Goal: Task Accomplishment & Management: Manage account settings

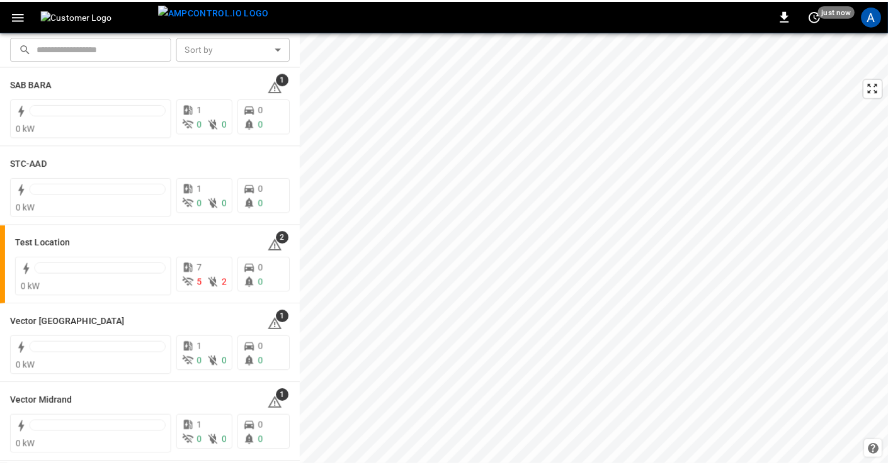
scroll to position [344, 0]
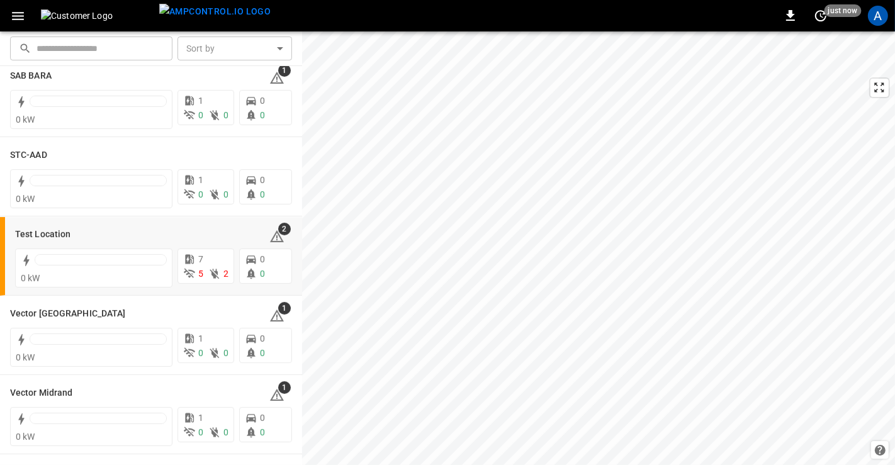
click at [56, 232] on h6 "Test Location" at bounding box center [42, 235] width 55 height 14
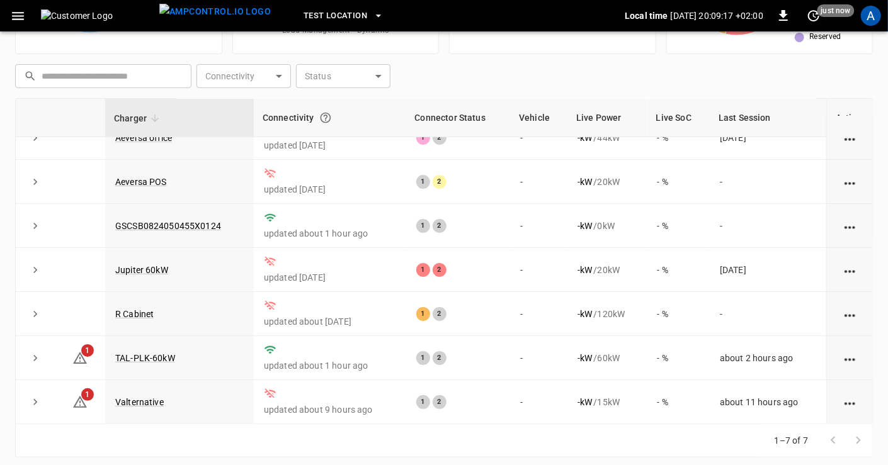
scroll to position [154, 0]
click at [145, 222] on link "GSCSB0824050455X0124" at bounding box center [168, 225] width 106 height 10
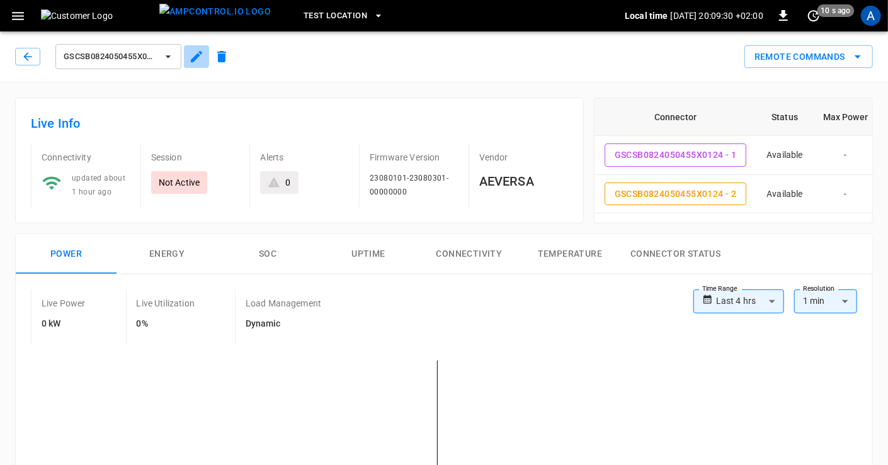
click at [196, 53] on icon "button" at bounding box center [196, 56] width 15 height 15
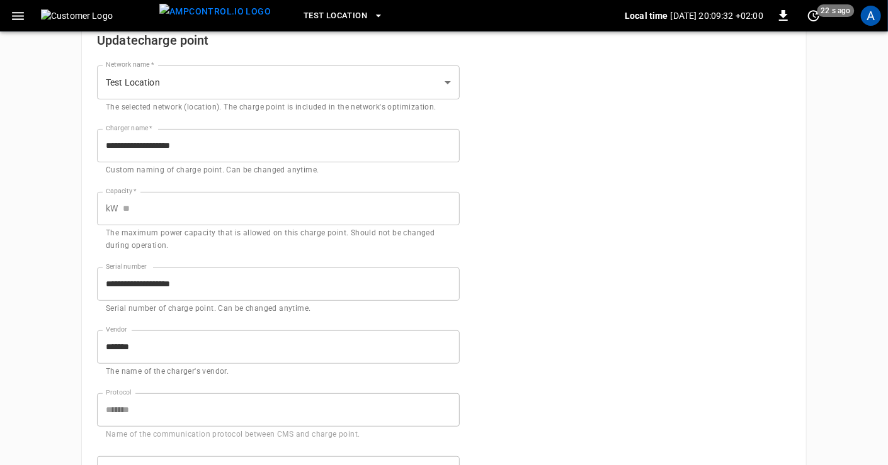
scroll to position [118, 0]
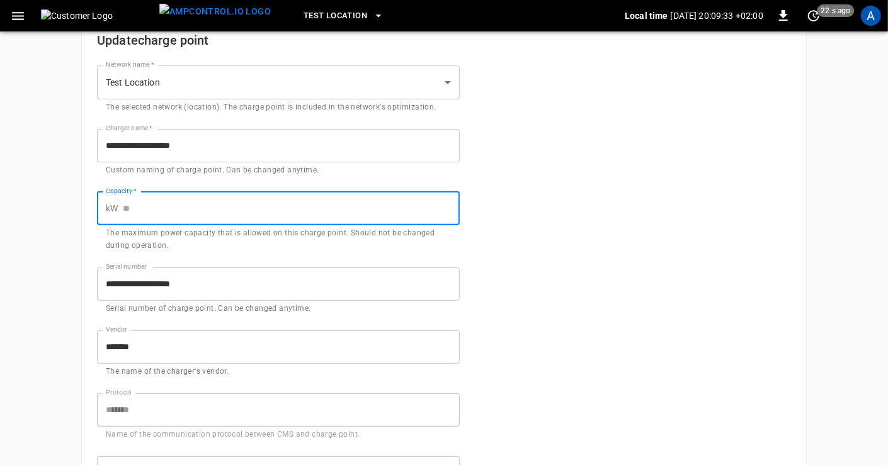
click at [137, 201] on input "Capacity   *" at bounding box center [291, 208] width 337 height 33
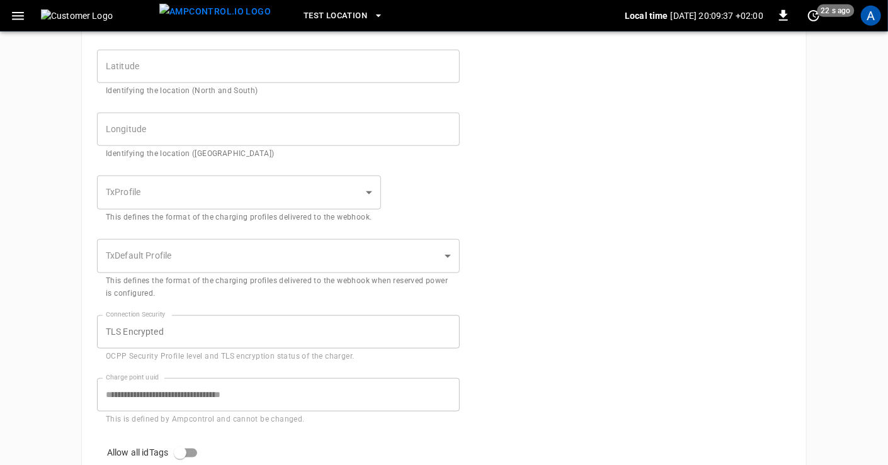
scroll to position [528, 0]
type input "**"
click at [368, 181] on body "**********" at bounding box center [447, 60] width 895 height 1177
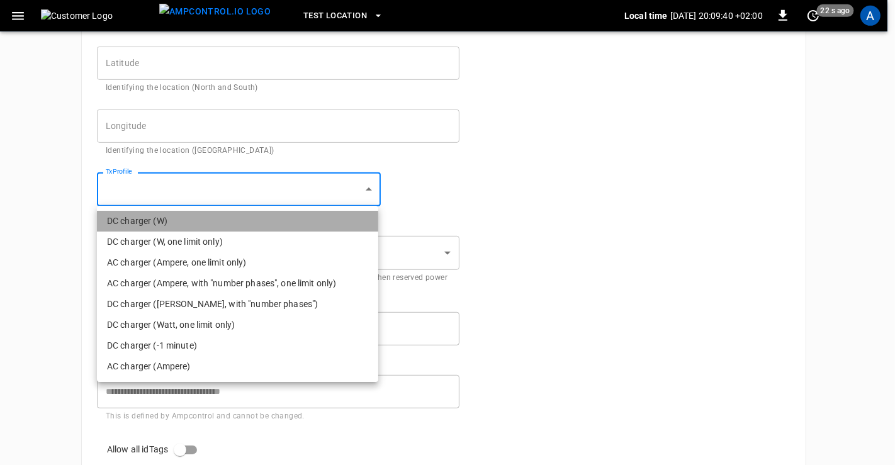
click at [218, 221] on li "DC charger (W)" at bounding box center [237, 221] width 281 height 21
type input "**********"
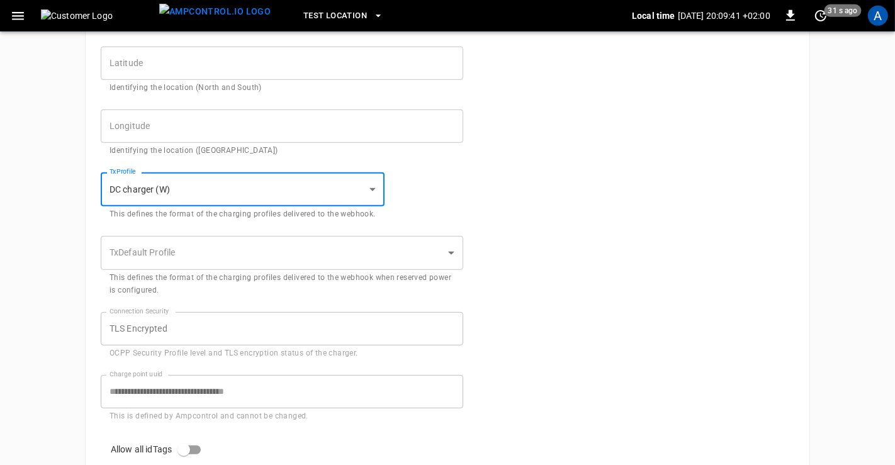
click at [312, 257] on body "**********" at bounding box center [447, 60] width 895 height 1177
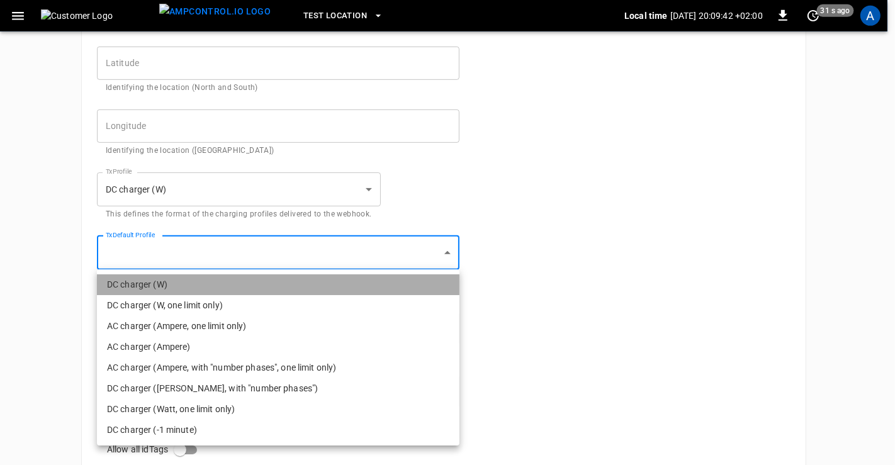
click at [186, 279] on li "DC charger (W)" at bounding box center [278, 284] width 363 height 21
type input "**********"
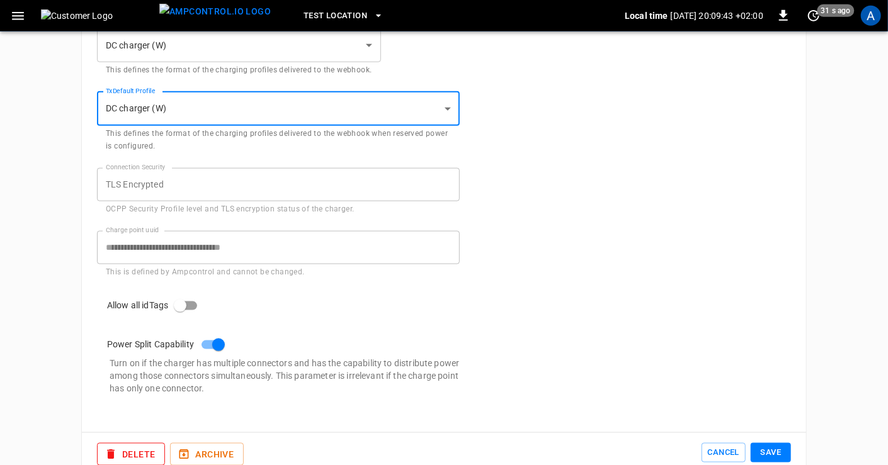
scroll to position [692, 0]
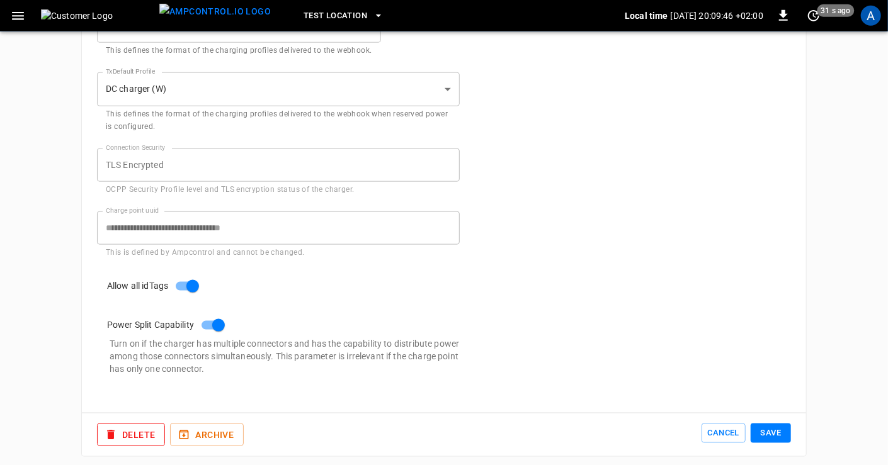
click at [777, 435] on button "Save" at bounding box center [770, 434] width 40 height 20
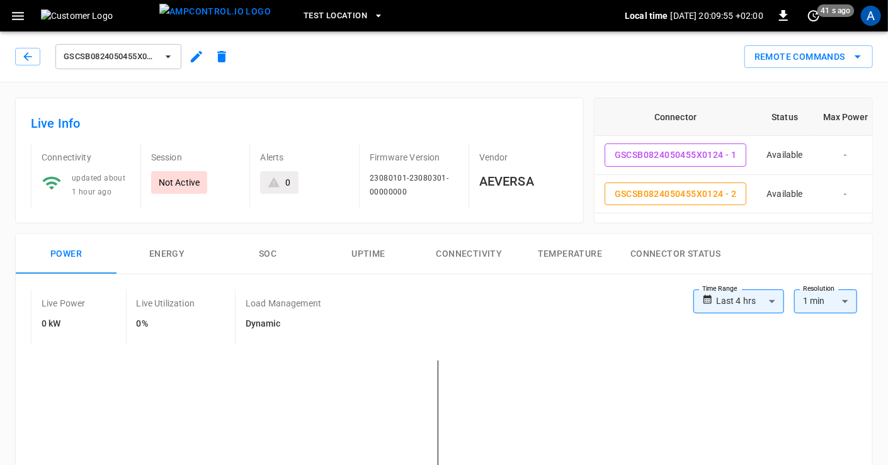
scroll to position [15, 0]
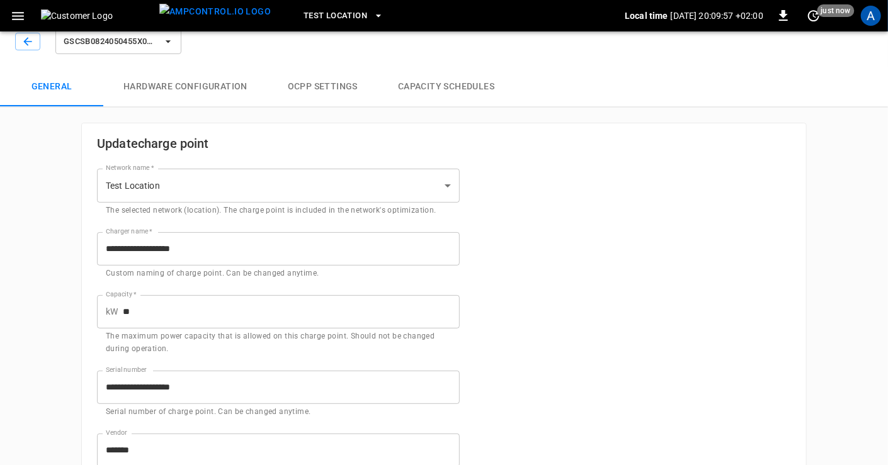
scroll to position [692, 0]
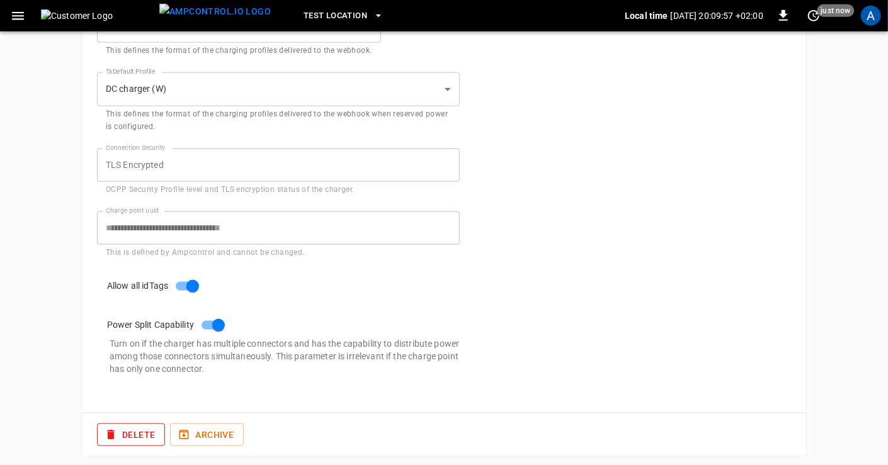
type input "**********"
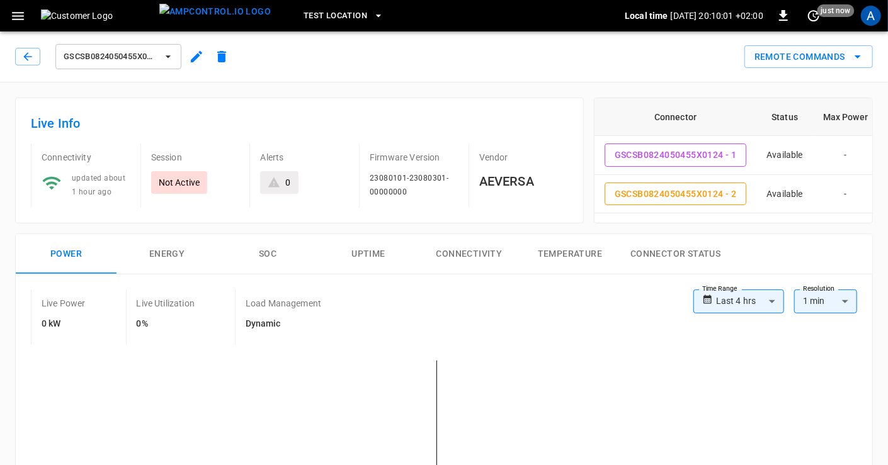
scroll to position [0, 72]
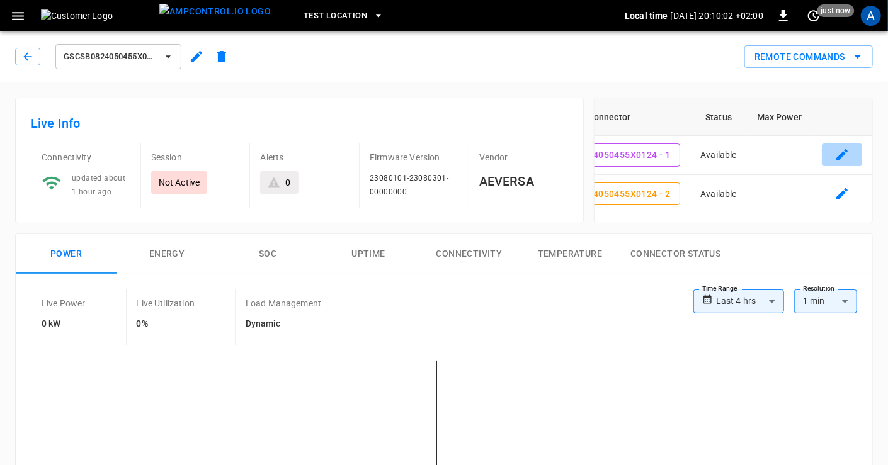
click at [836, 154] on icon "connector table" at bounding box center [841, 154] width 11 height 11
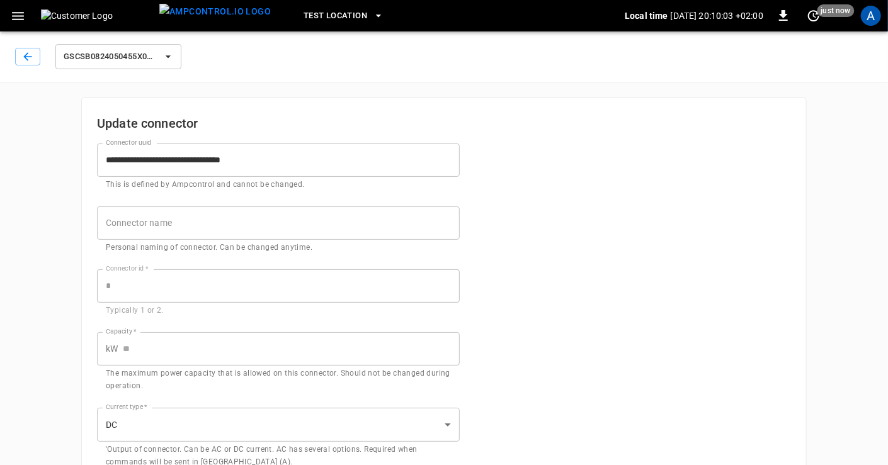
type input "**"
type input "***"
type input "*"
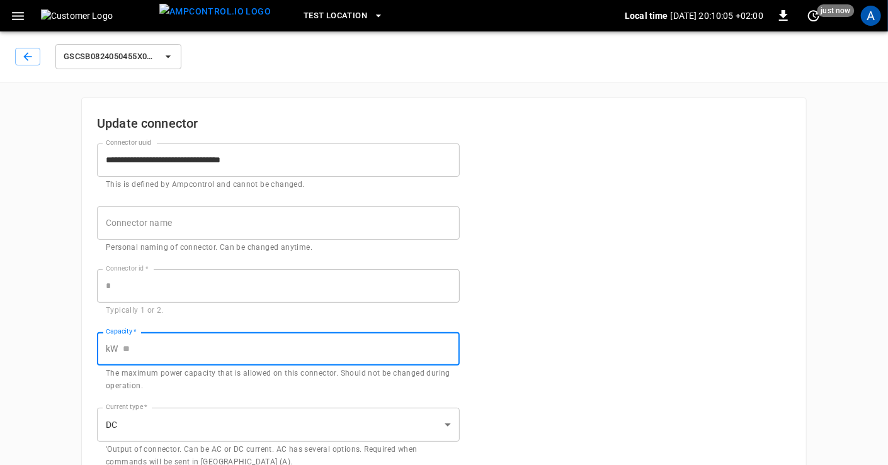
click at [147, 343] on input "Capacity   *" at bounding box center [291, 348] width 337 height 33
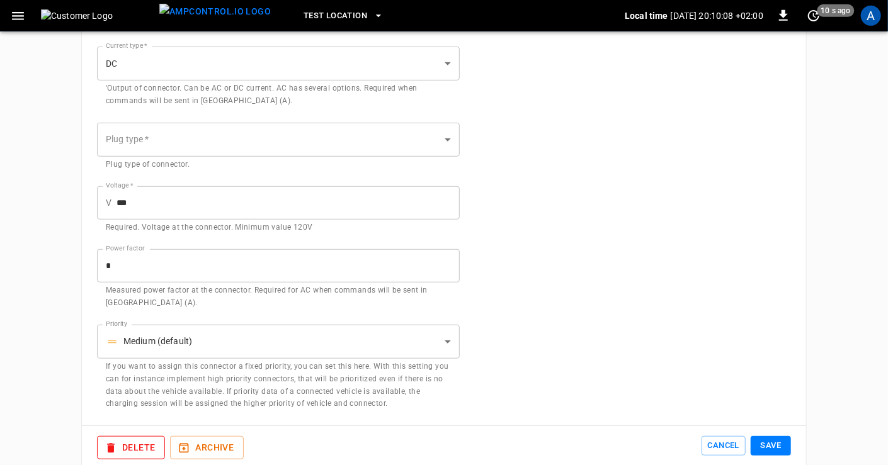
scroll to position [380, 0]
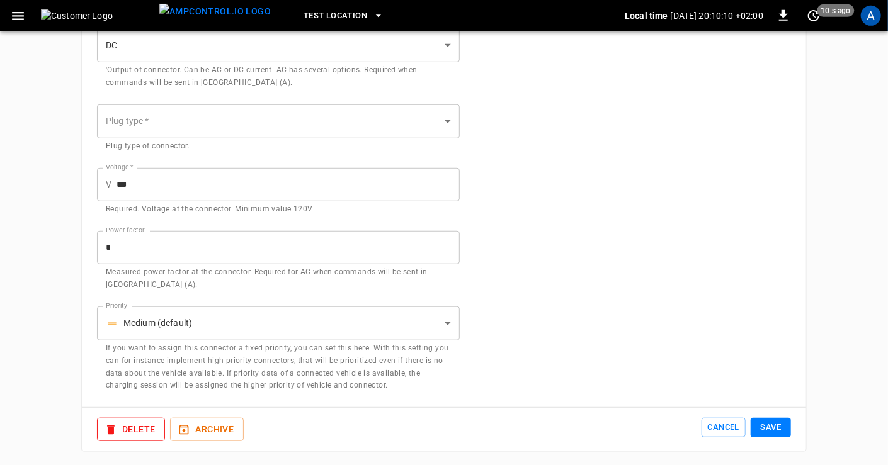
type input "**"
click at [777, 428] on button "Save" at bounding box center [770, 428] width 40 height 20
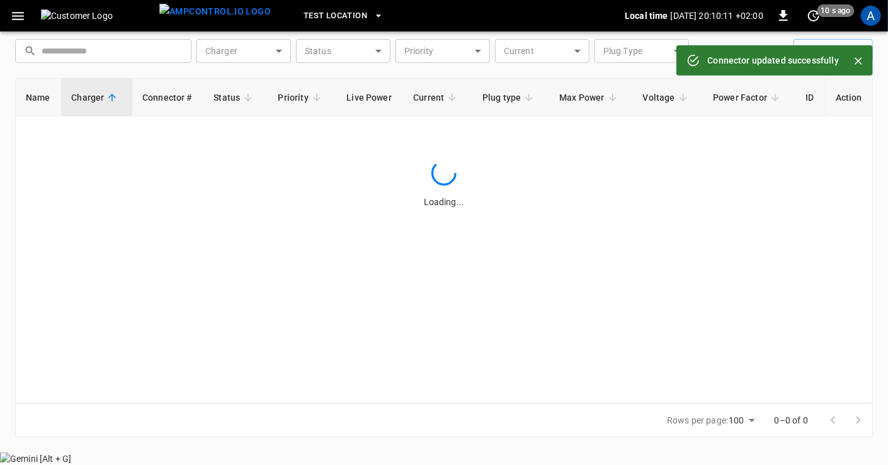
scroll to position [30, 0]
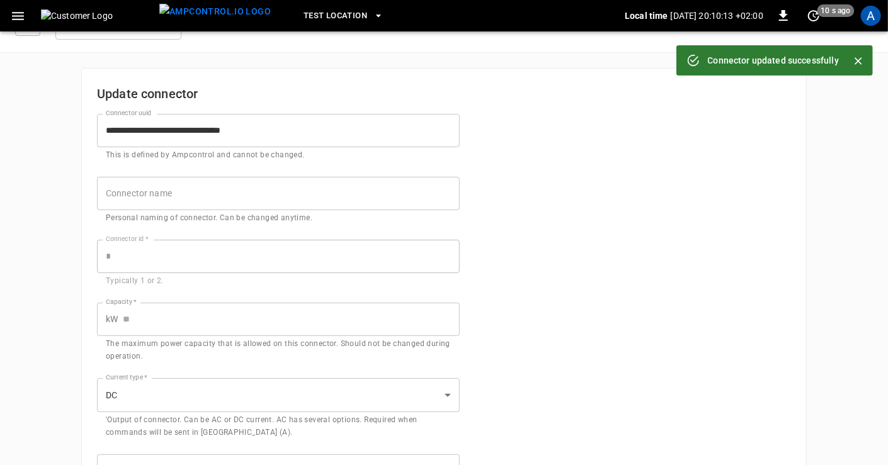
scroll to position [380, 0]
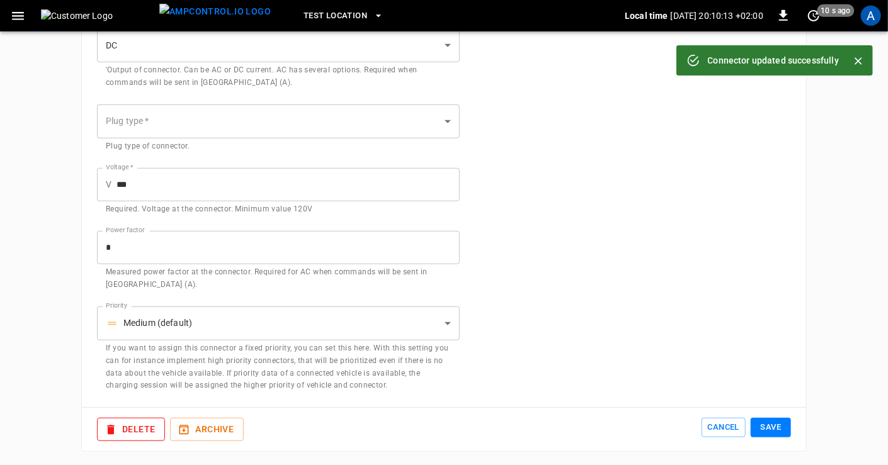
type input "**"
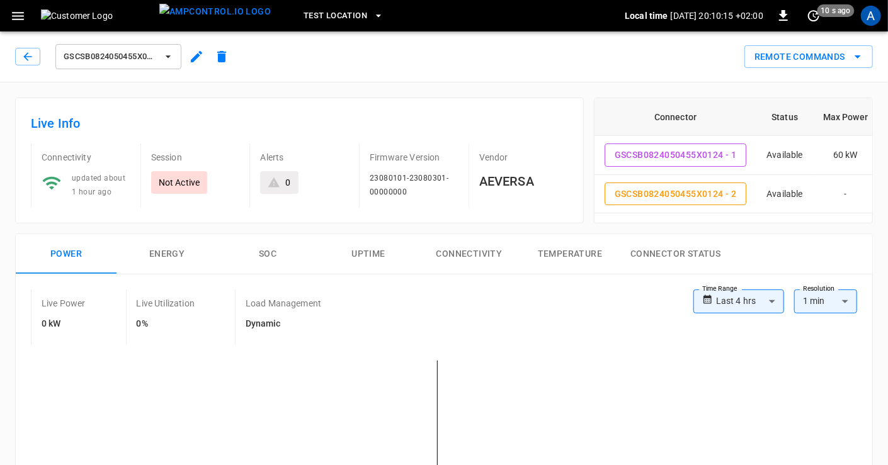
scroll to position [0, 72]
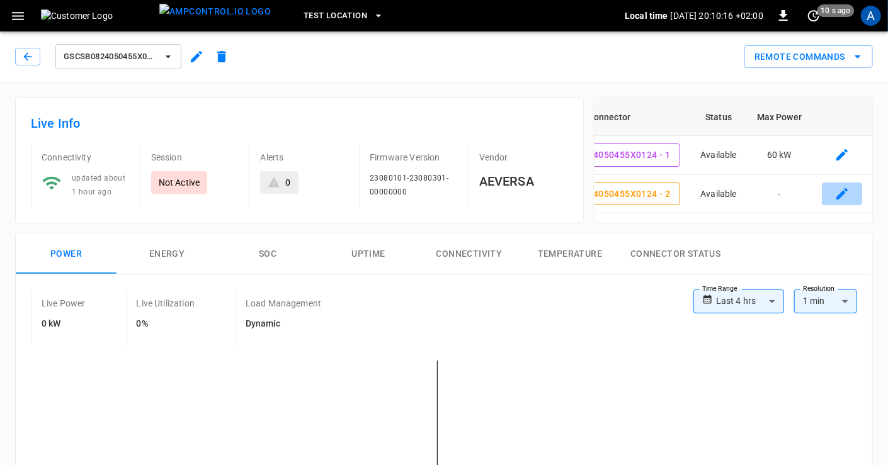
click at [836, 195] on icon "connector table" at bounding box center [841, 193] width 15 height 15
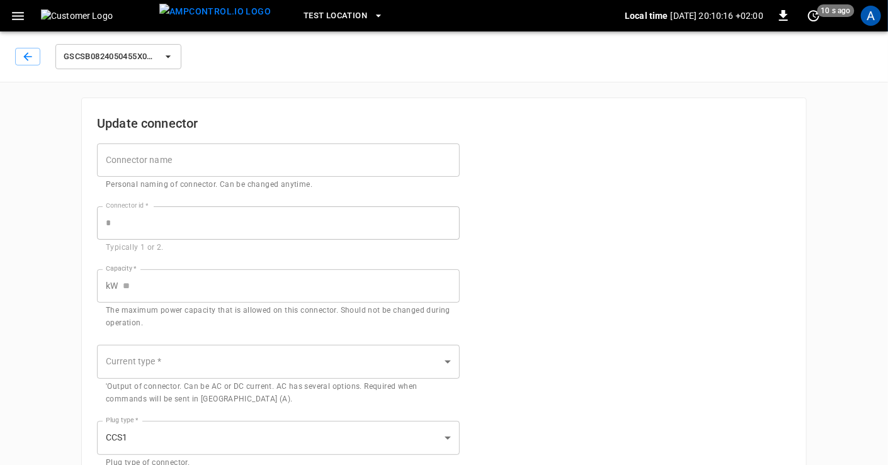
type input "*"
type input "**"
type input "***"
type input "*"
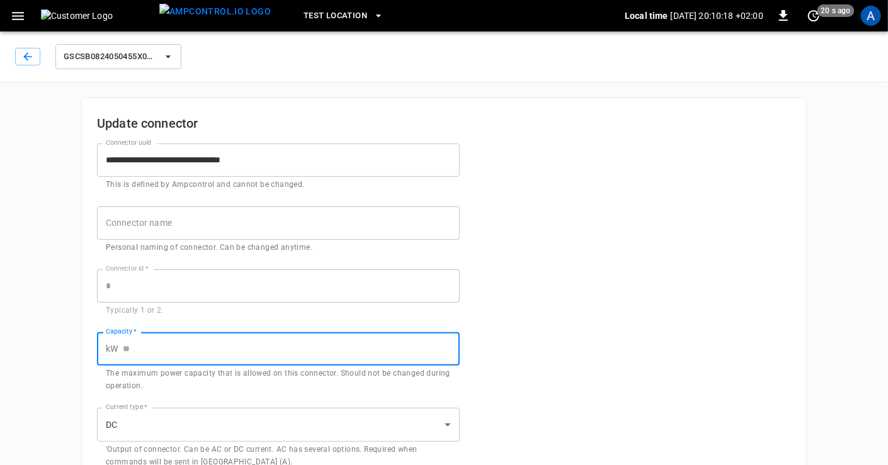
click at [143, 347] on input "Capacity   *" at bounding box center [291, 348] width 337 height 33
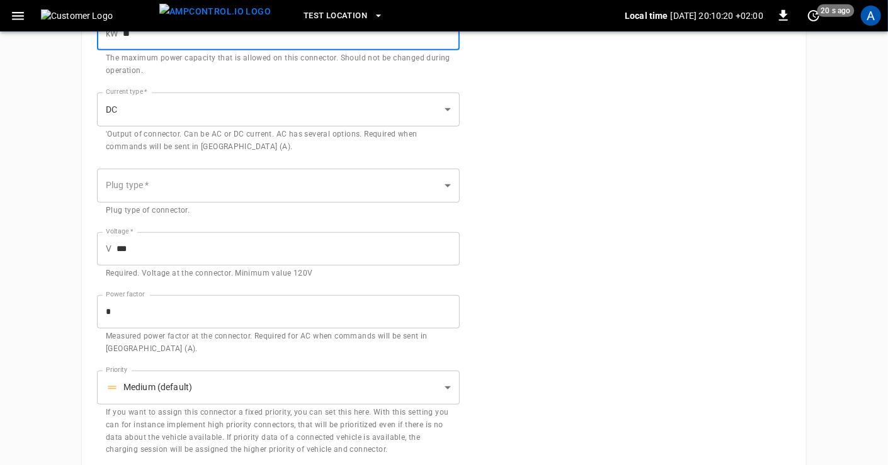
scroll to position [380, 0]
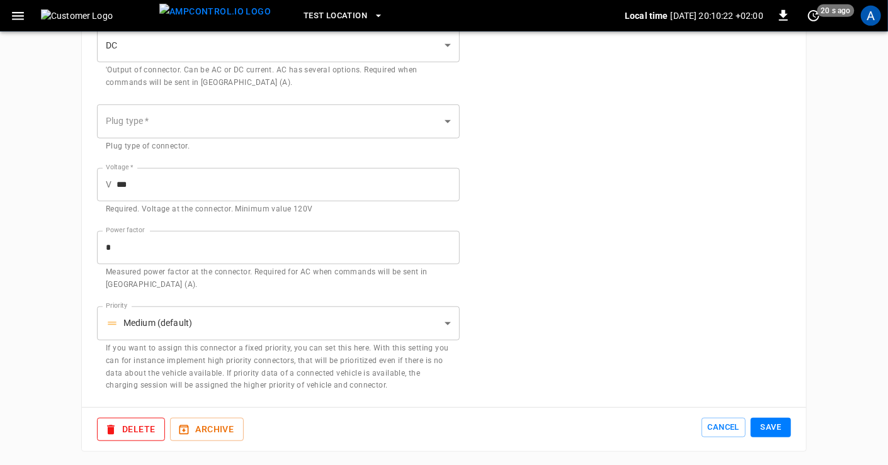
type input "**"
click at [769, 429] on button "Save" at bounding box center [770, 428] width 40 height 20
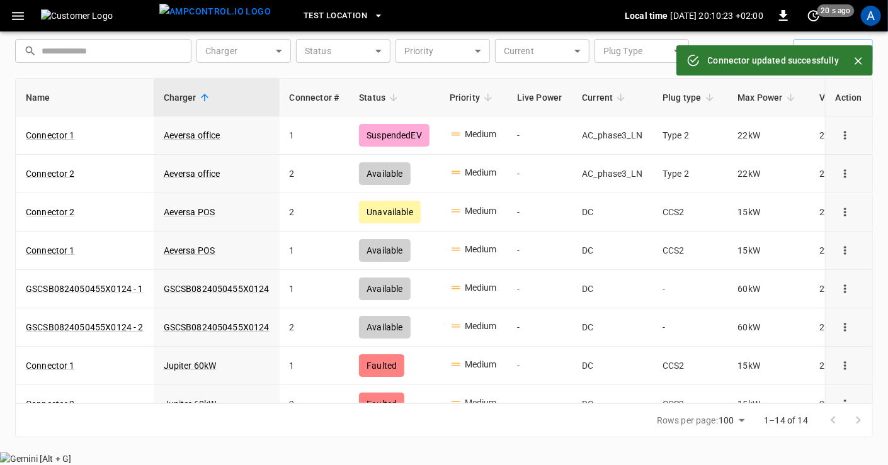
scroll to position [30, 0]
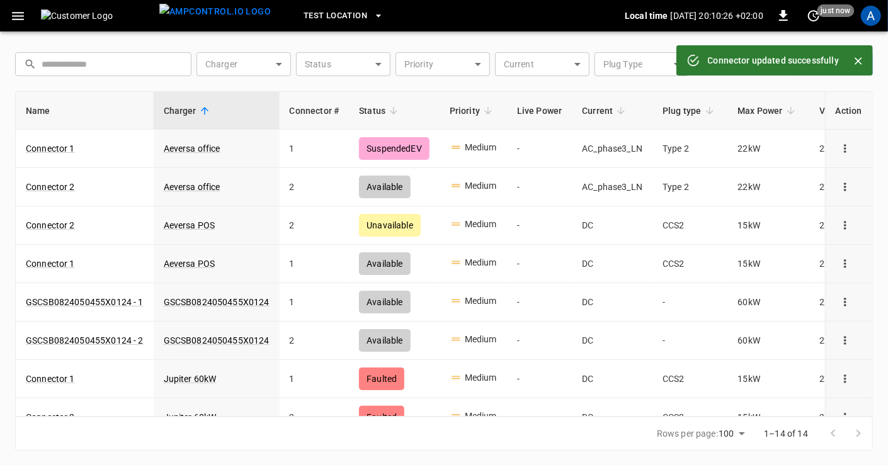
scroll to position [380, 0]
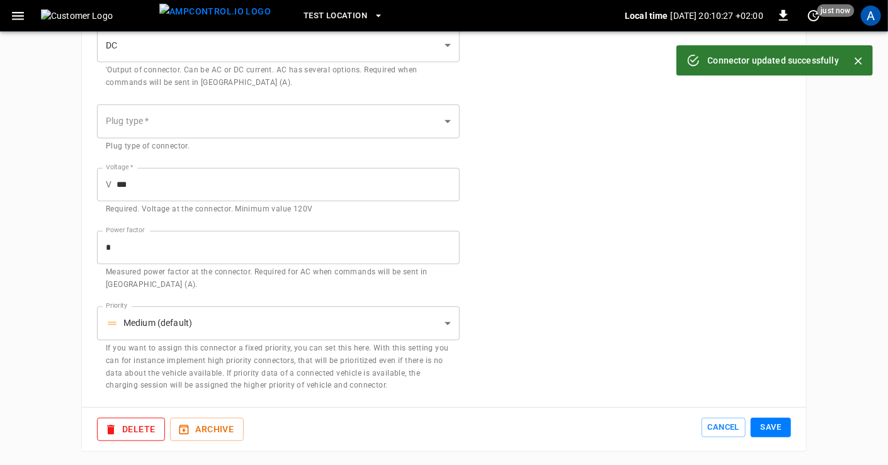
type input "**"
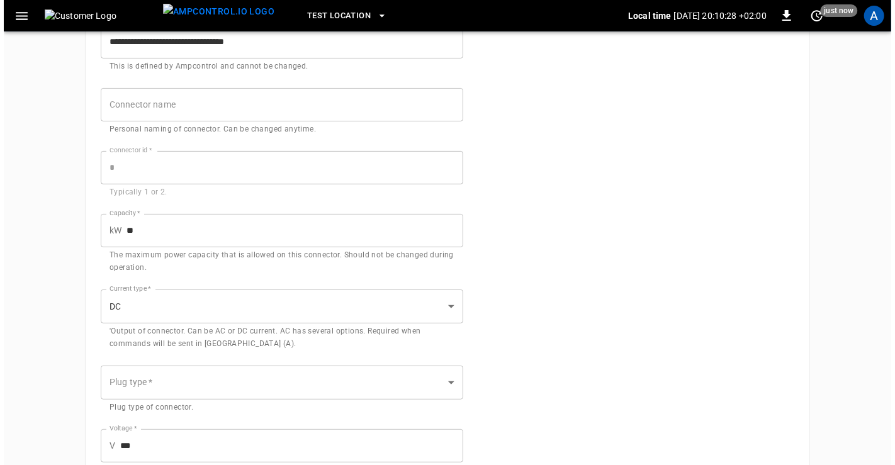
scroll to position [101, 0]
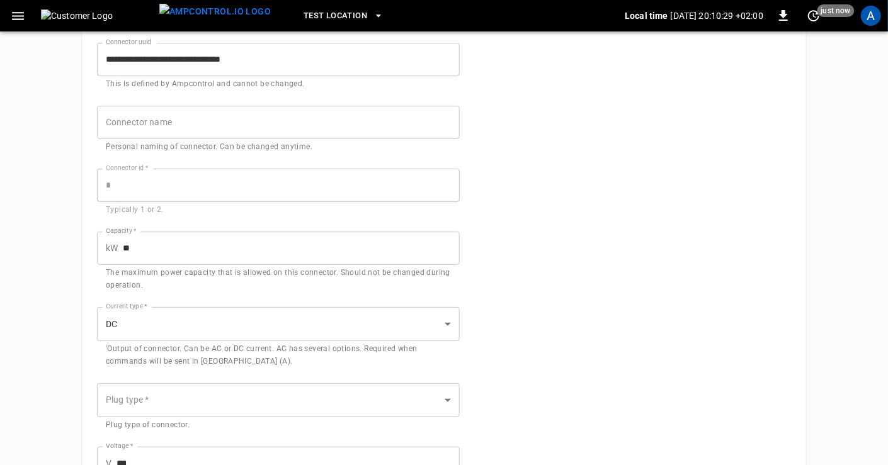
click at [16, 16] on icon "button" at bounding box center [18, 16] width 16 height 16
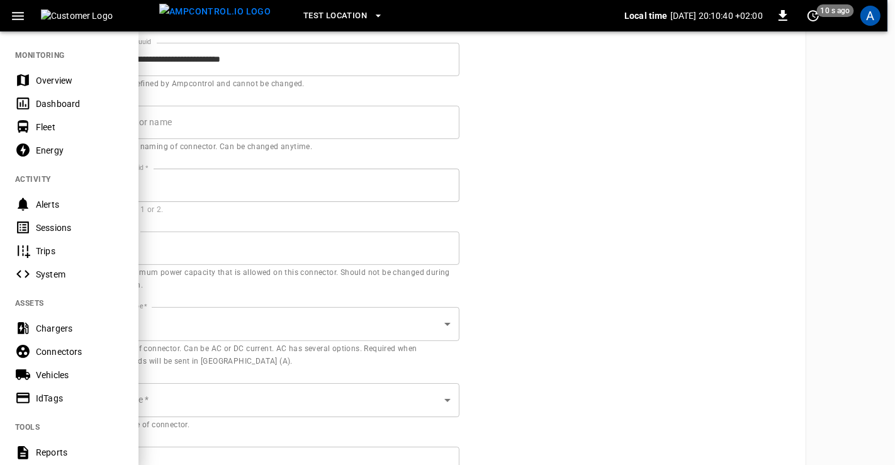
scroll to position [261, 0]
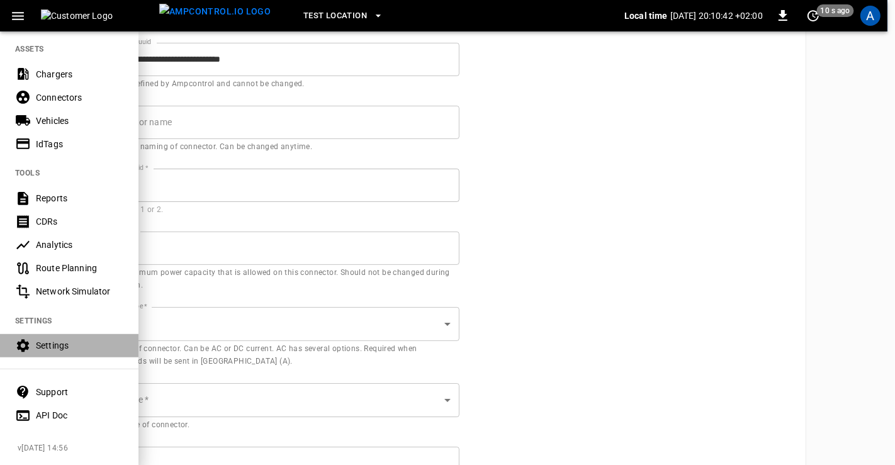
click at [44, 341] on div "Settings" at bounding box center [80, 345] width 88 height 13
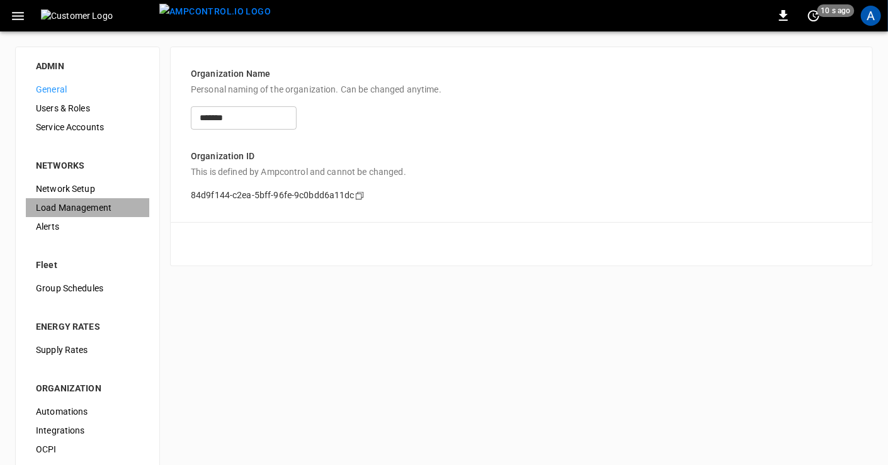
click at [74, 204] on span "Load Management" at bounding box center [87, 207] width 103 height 13
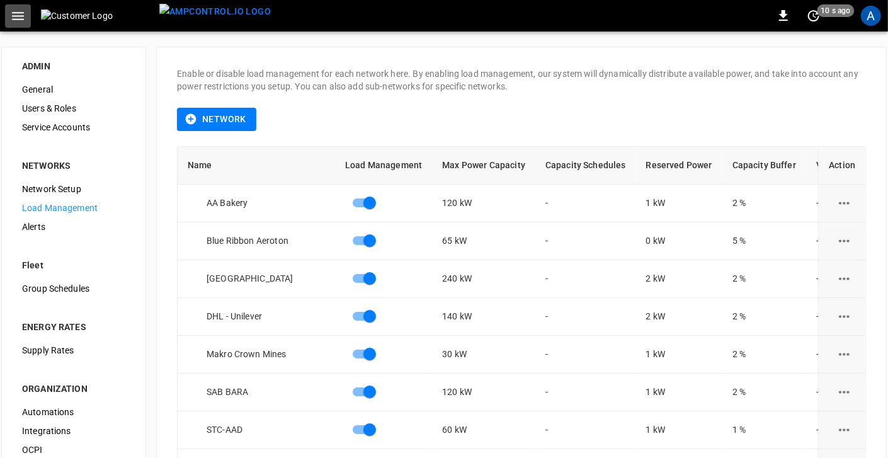
click at [21, 13] on icon "button" at bounding box center [18, 16] width 16 height 16
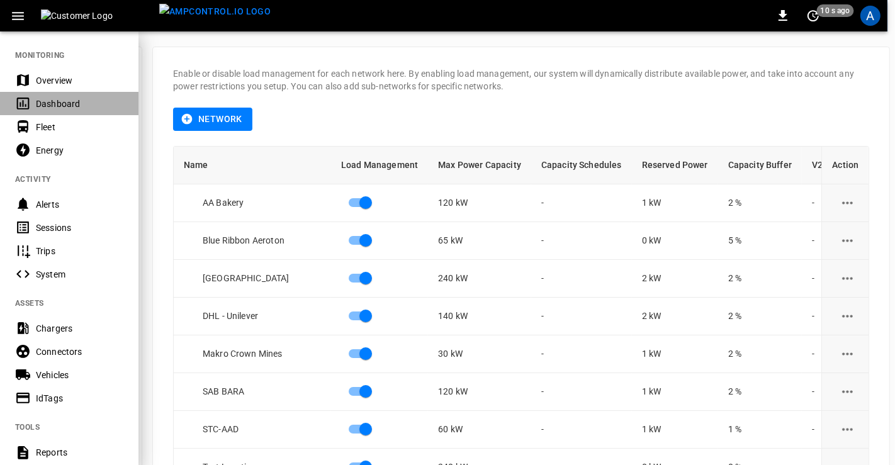
click at [55, 104] on div "Dashboard" at bounding box center [80, 104] width 88 height 13
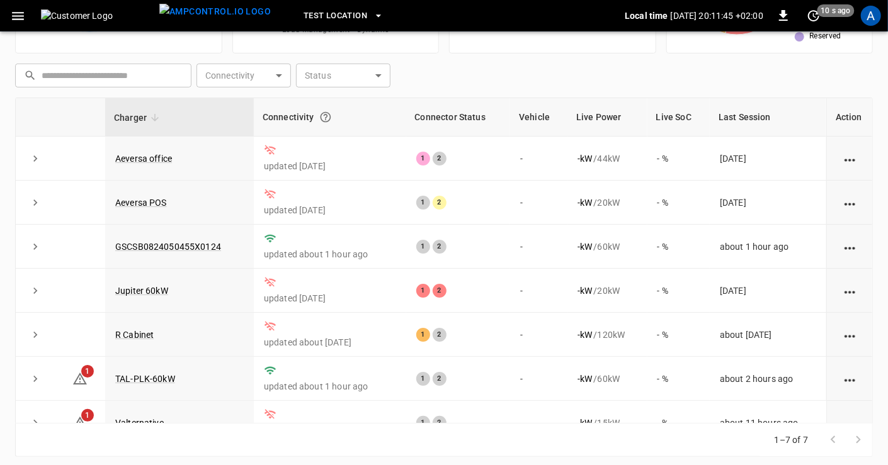
scroll to position [159, 0]
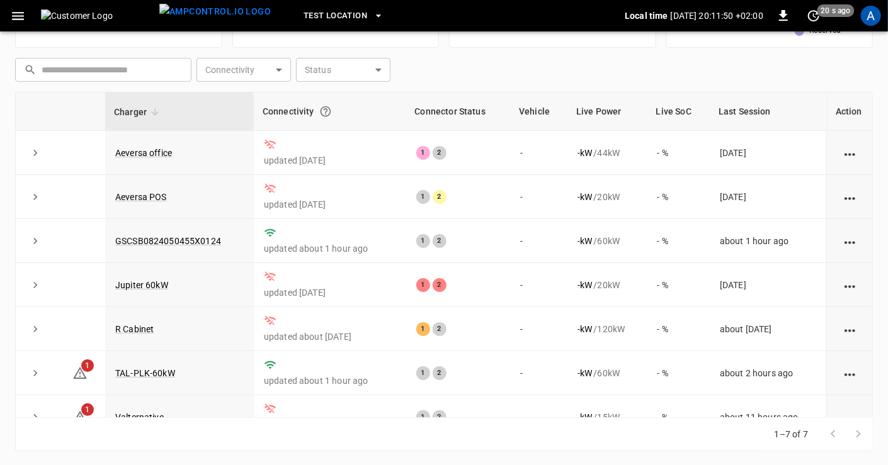
click at [153, 242] on link "GSCSB0824050455X0124" at bounding box center [168, 241] width 106 height 10
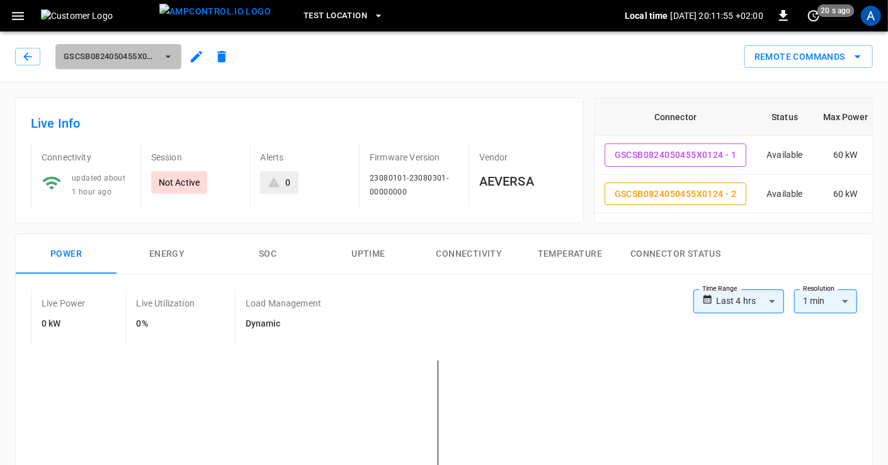
click at [167, 56] on icon "button" at bounding box center [168, 56] width 5 height 3
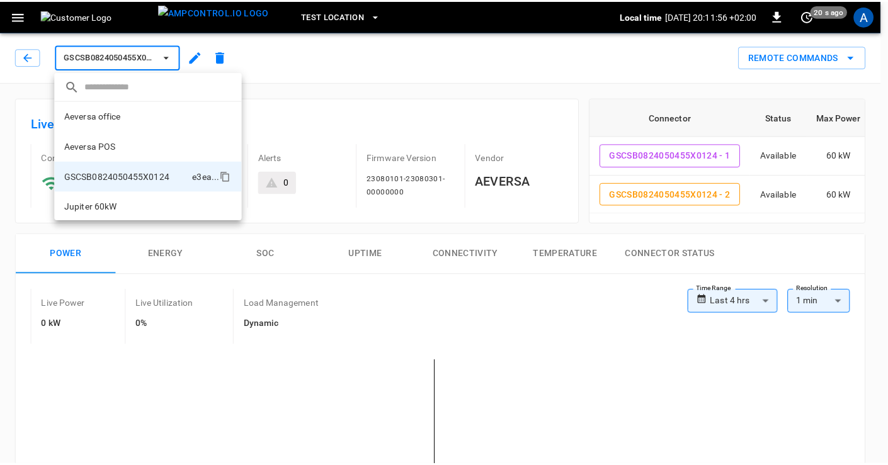
scroll to position [52, 0]
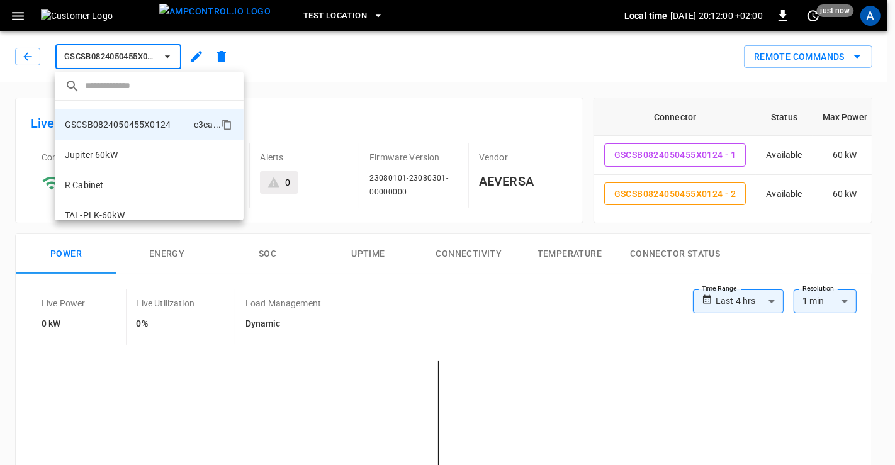
click at [194, 55] on div at bounding box center [447, 232] width 895 height 465
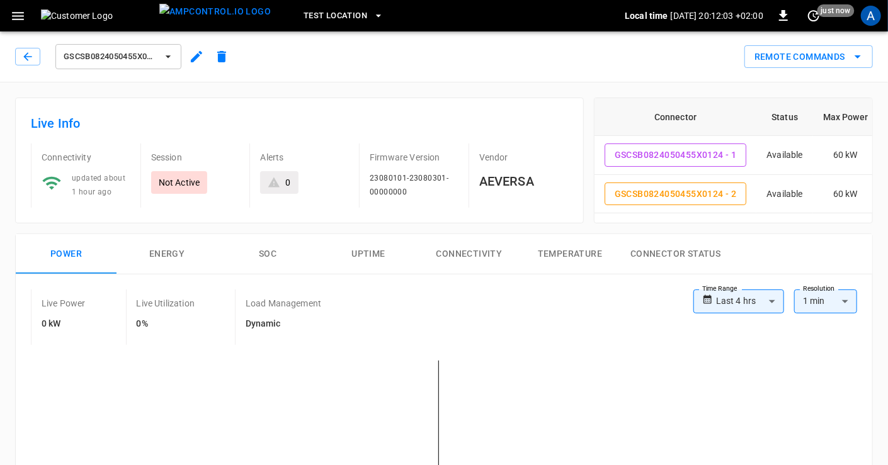
click at [195, 55] on icon "button" at bounding box center [196, 56] width 15 height 15
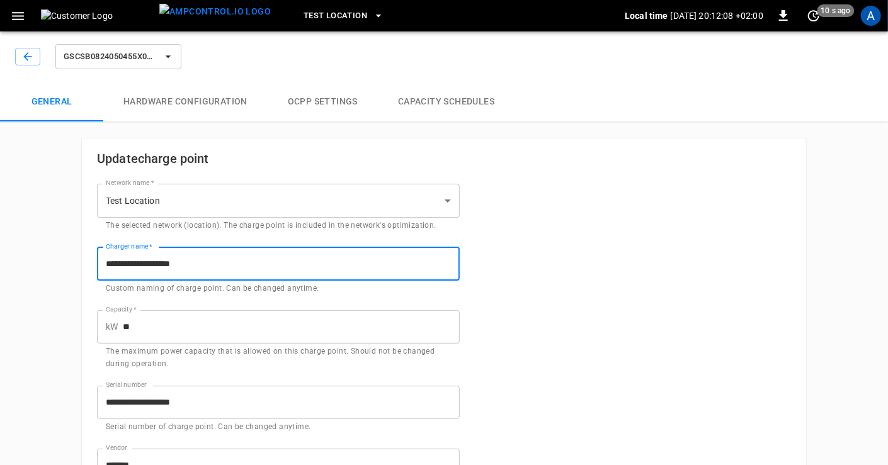
drag, startPoint x: 220, startPoint y: 265, endPoint x: 80, endPoint y: 252, distance: 140.3
type input "*********"
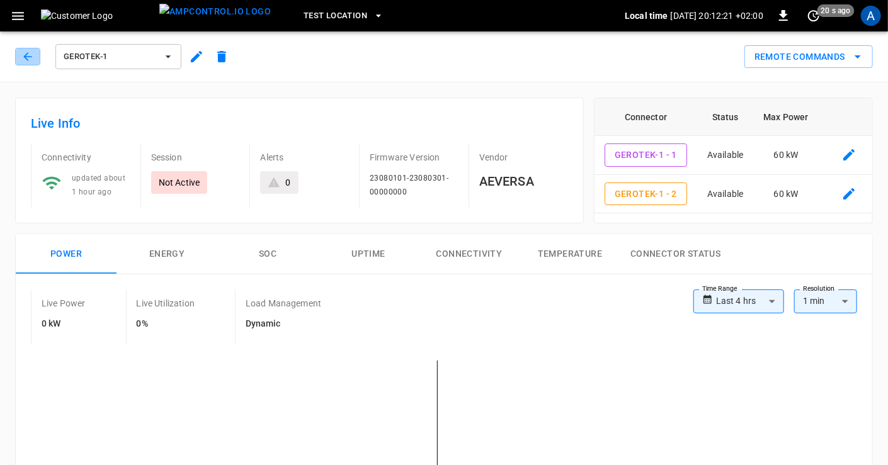
click at [35, 57] on button "button" at bounding box center [27, 57] width 25 height 18
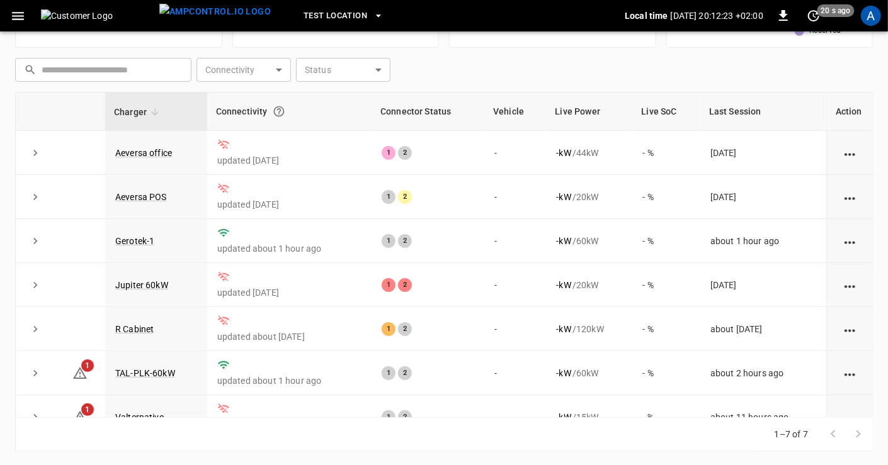
scroll to position [21, 0]
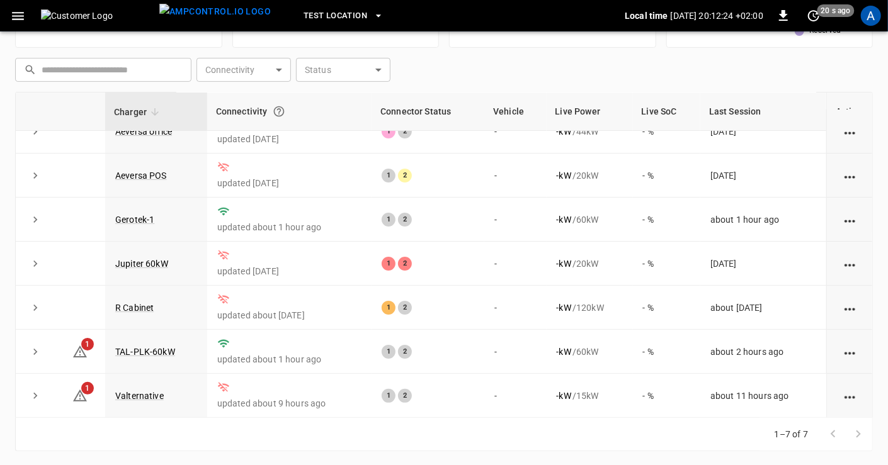
click at [135, 351] on link "TAL-PLK-60kW" at bounding box center [145, 352] width 60 height 10
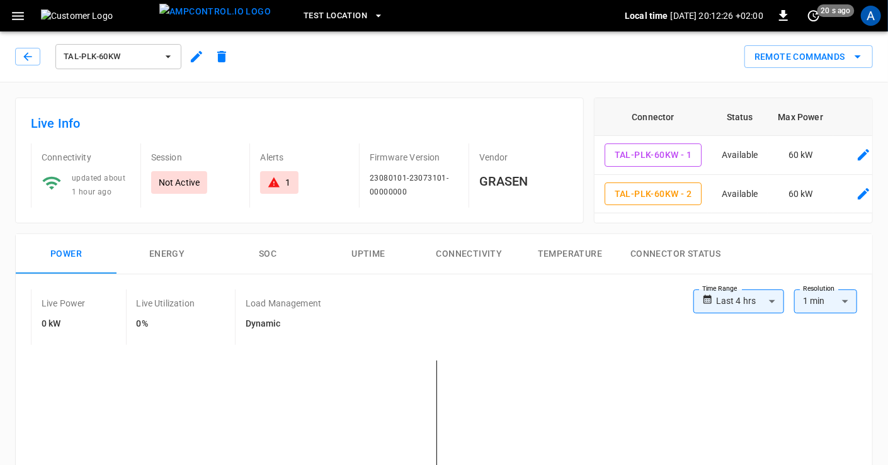
click at [165, 55] on icon "button" at bounding box center [168, 56] width 13 height 13
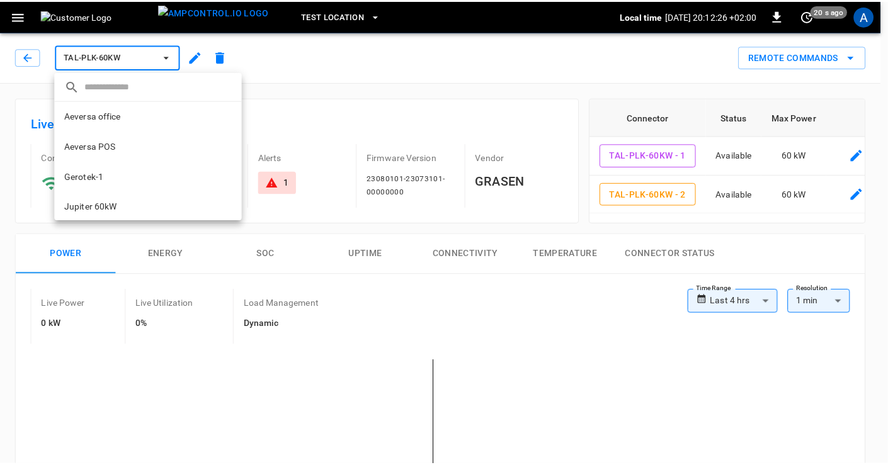
scroll to position [92, 0]
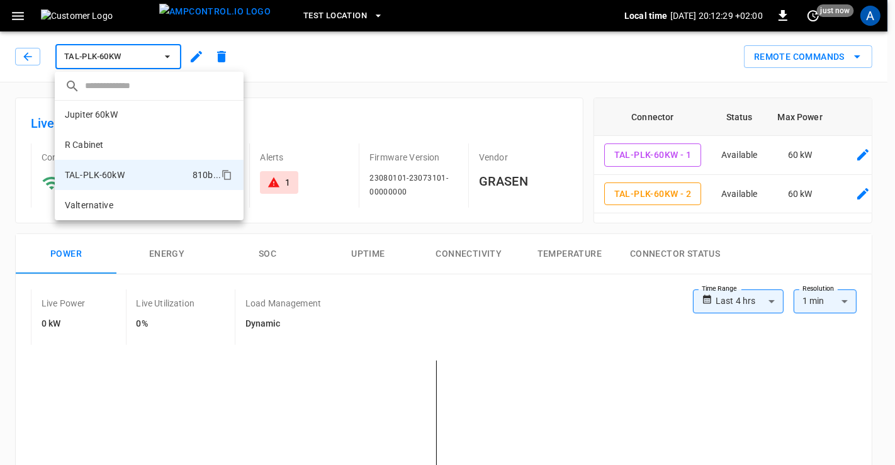
click at [193, 59] on div at bounding box center [447, 232] width 895 height 465
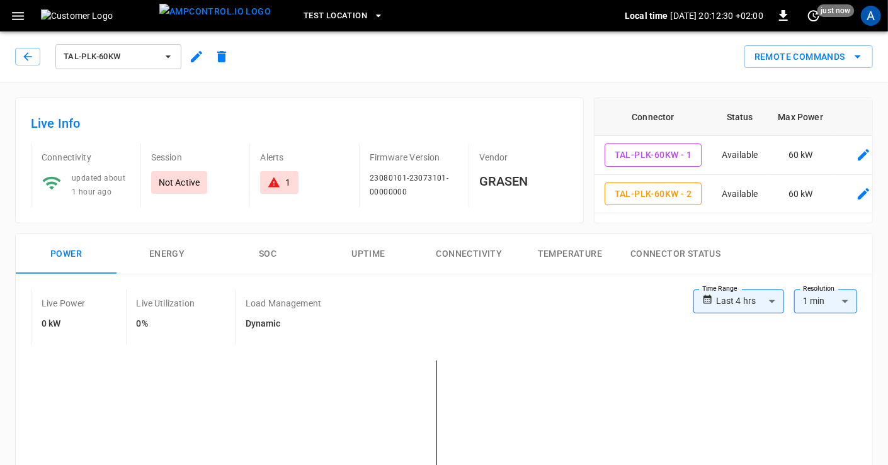
click at [193, 56] on icon "button" at bounding box center [196, 56] width 15 height 15
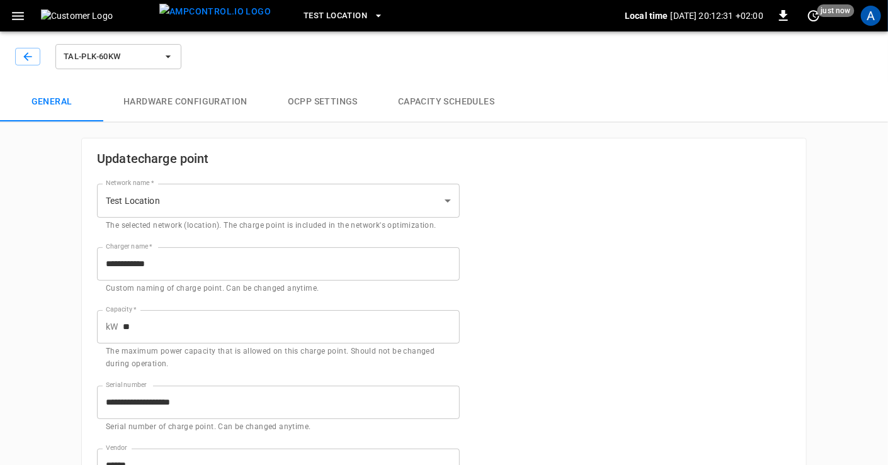
type input "**********"
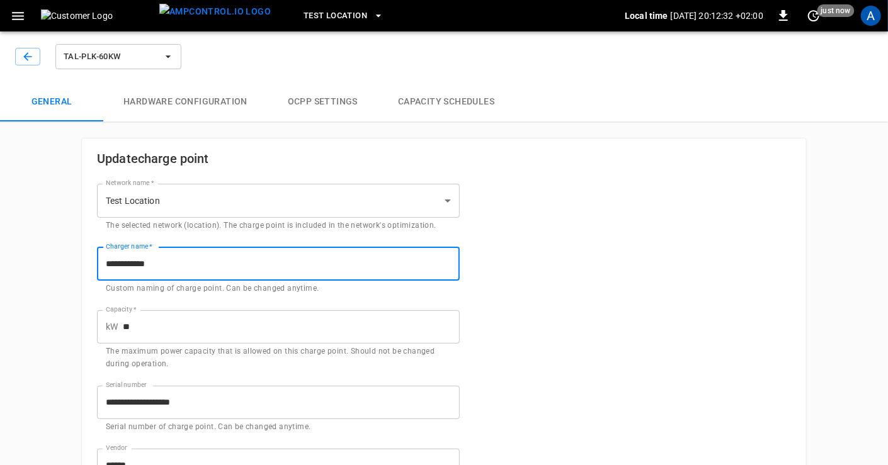
drag, startPoint x: 173, startPoint y: 256, endPoint x: 43, endPoint y: 258, distance: 129.7
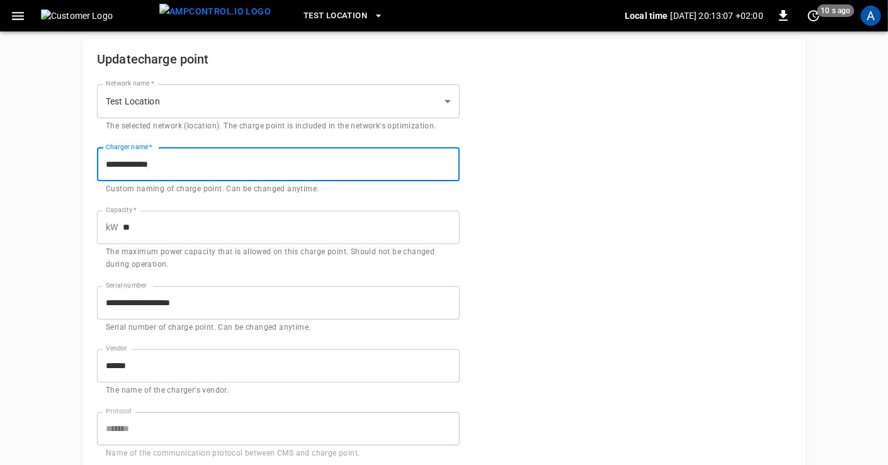
scroll to position [698, 0]
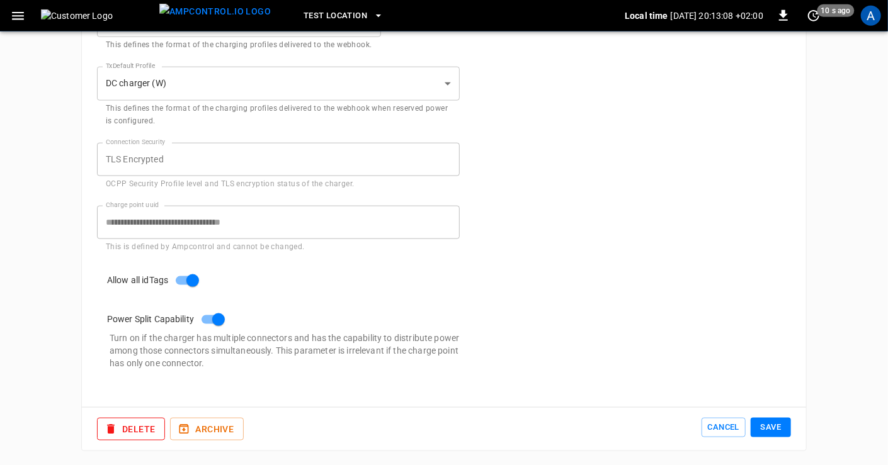
type input "**********"
click at [766, 426] on button "Save" at bounding box center [770, 428] width 40 height 20
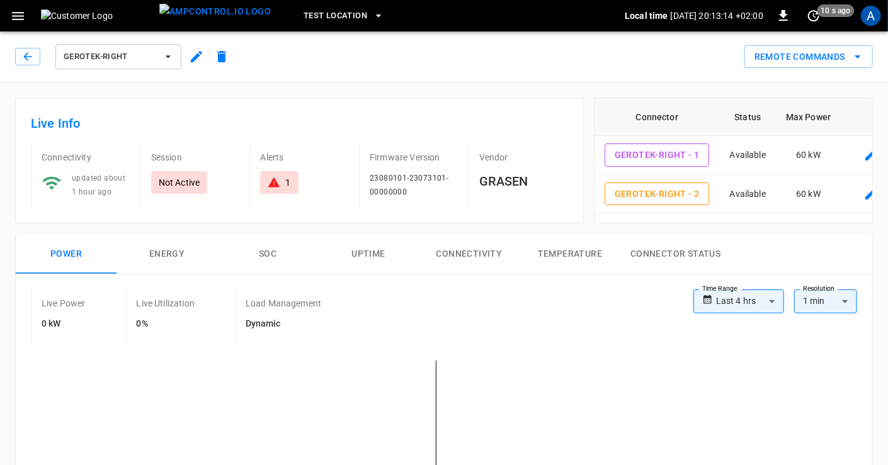
click at [36, 55] on button "button" at bounding box center [27, 57] width 25 height 18
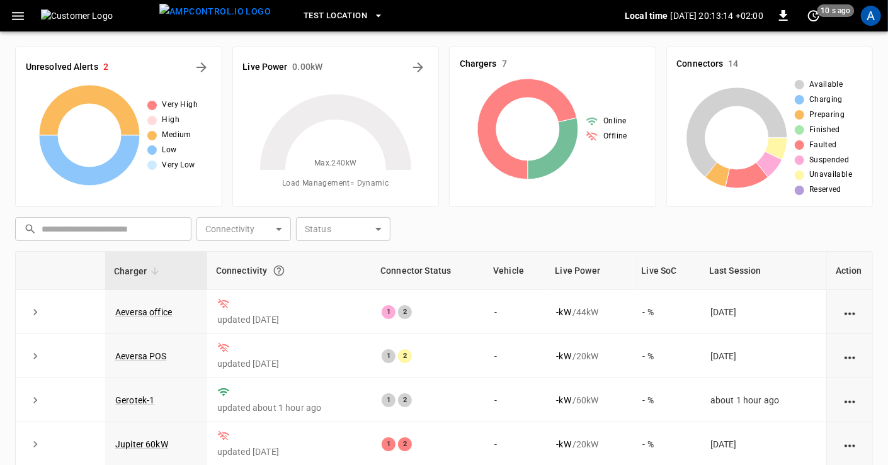
scroll to position [159, 0]
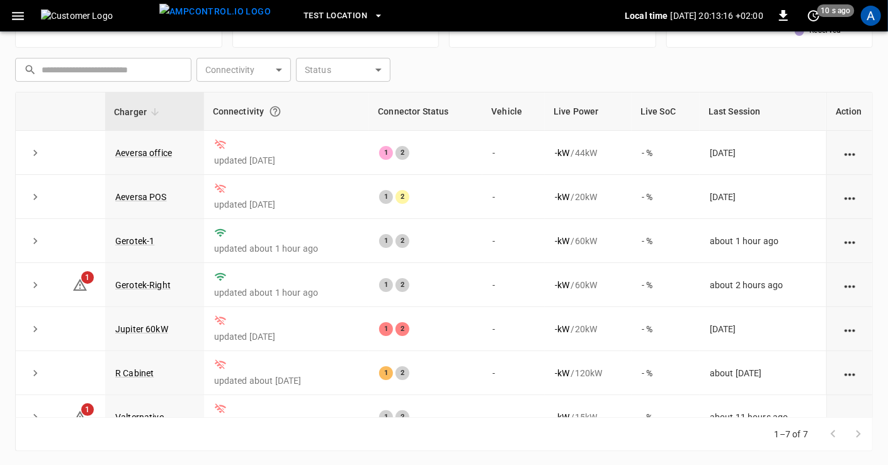
click at [144, 240] on link "Gerotek-1" at bounding box center [134, 241] width 39 height 10
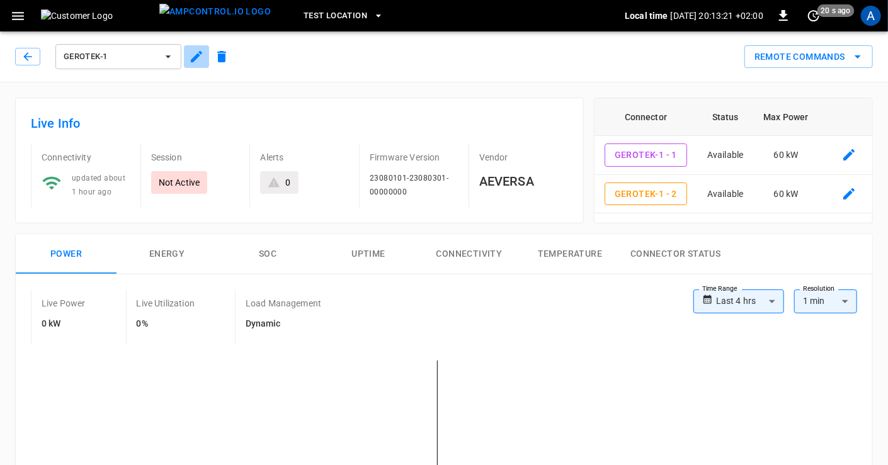
click at [188, 55] on button "button" at bounding box center [196, 56] width 25 height 23
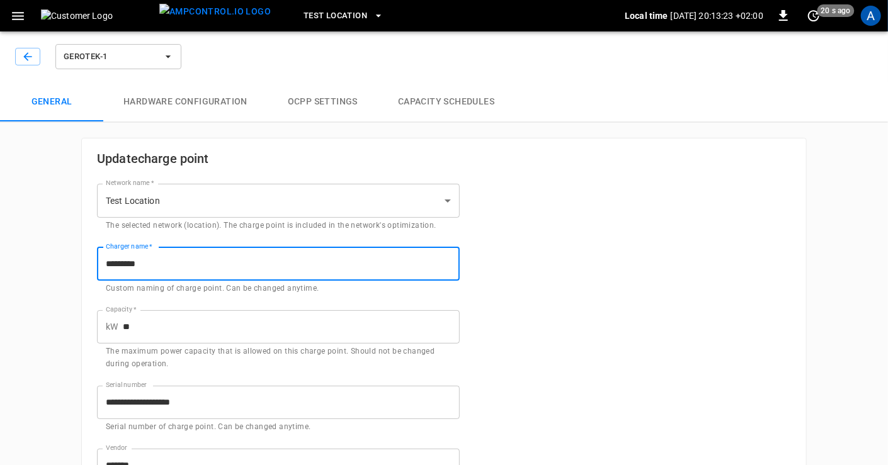
click at [161, 259] on input "*********" at bounding box center [278, 263] width 363 height 33
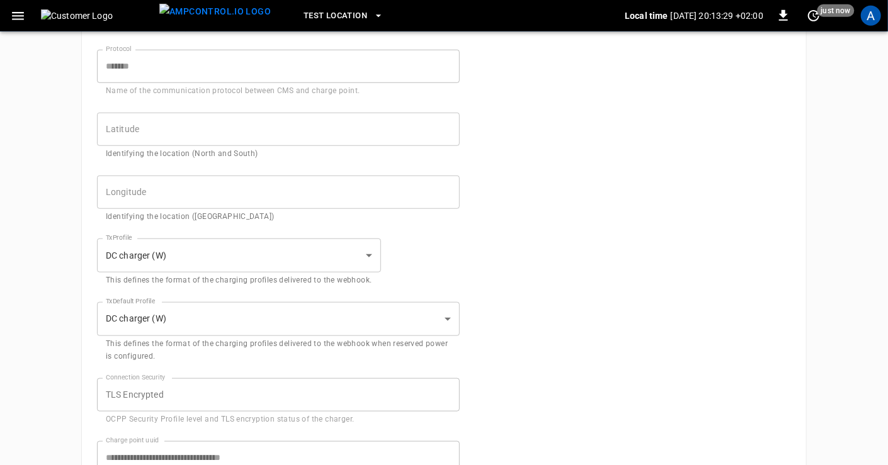
scroll to position [698, 0]
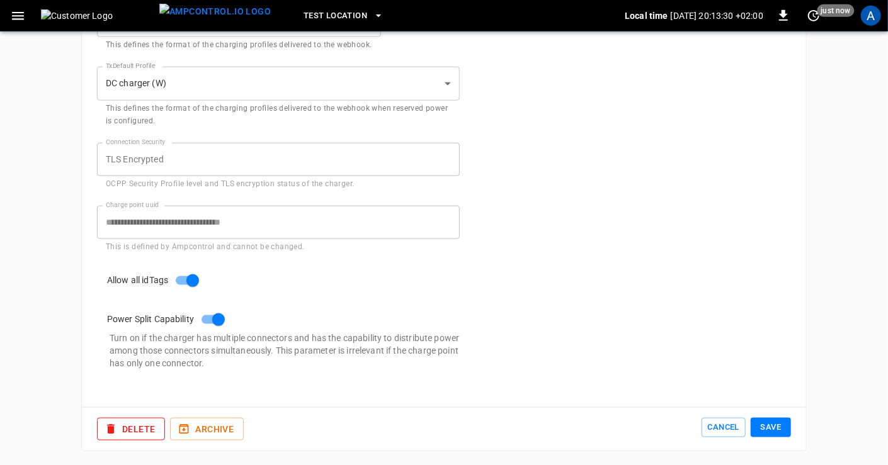
type input "**********"
click at [781, 426] on button "Save" at bounding box center [770, 428] width 40 height 20
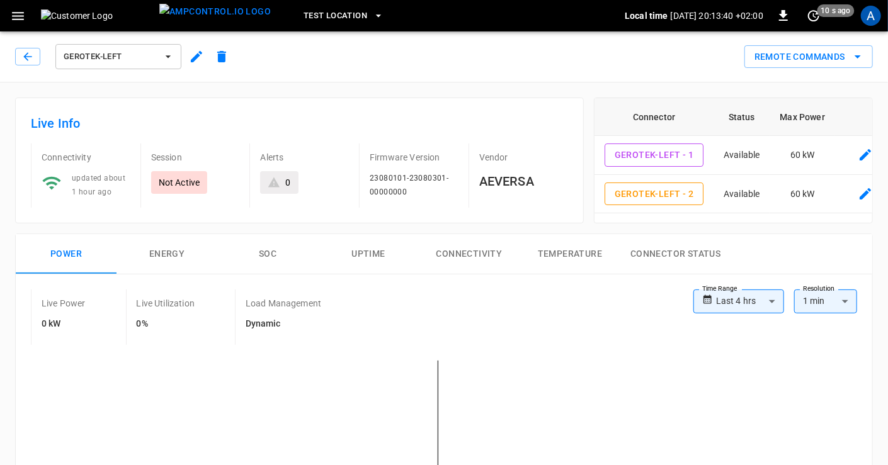
click at [871, 9] on div "A" at bounding box center [871, 16] width 20 height 20
click at [864, 21] on div "A" at bounding box center [871, 16] width 20 height 20
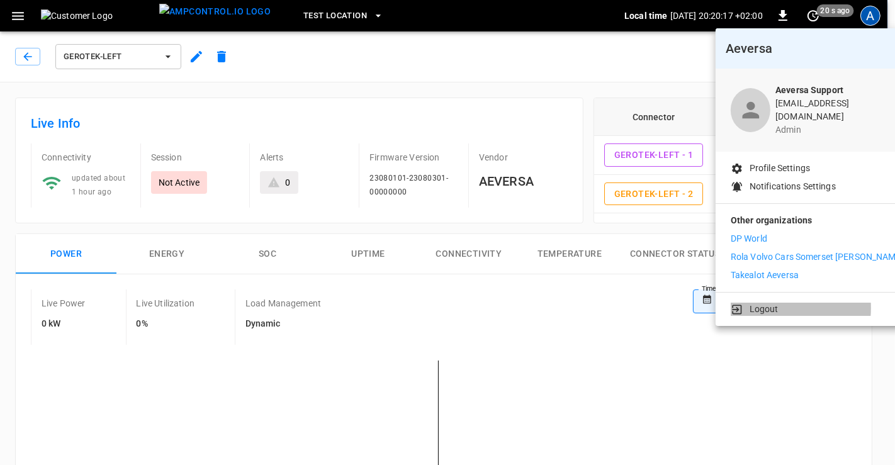
click at [763, 303] on p "Logout" at bounding box center [764, 309] width 29 height 13
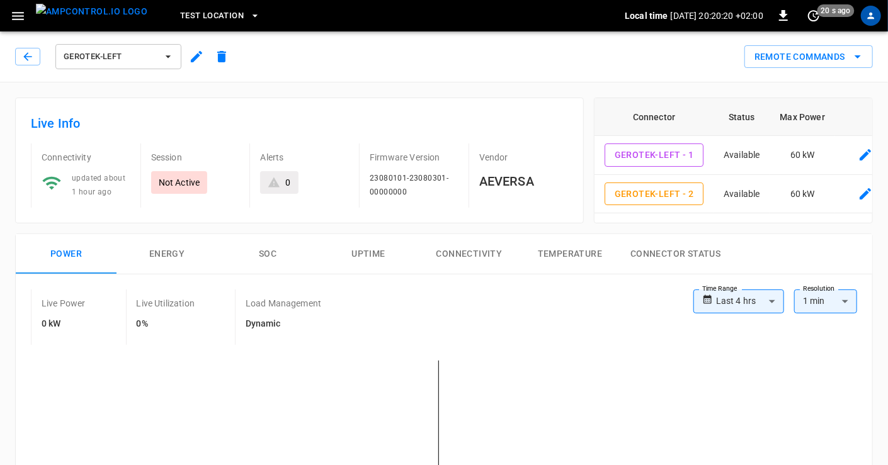
click at [866, 21] on div "profile-icon" at bounding box center [871, 16] width 20 height 20
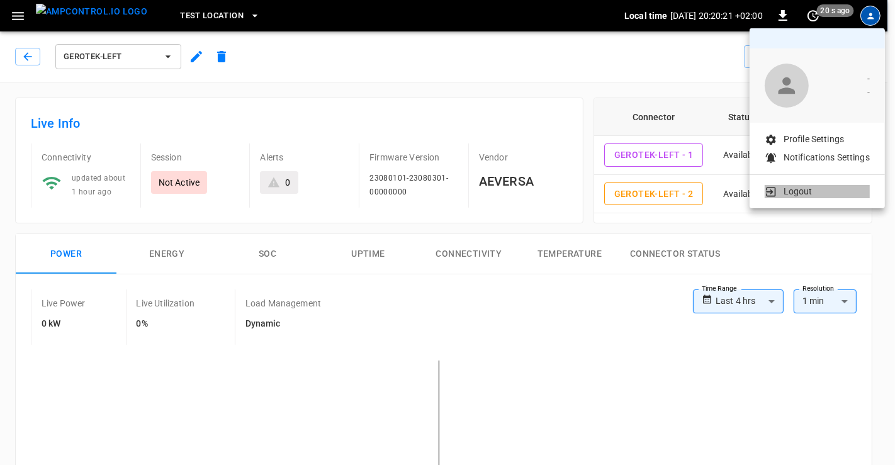
click at [791, 192] on p "Logout" at bounding box center [798, 191] width 29 height 13
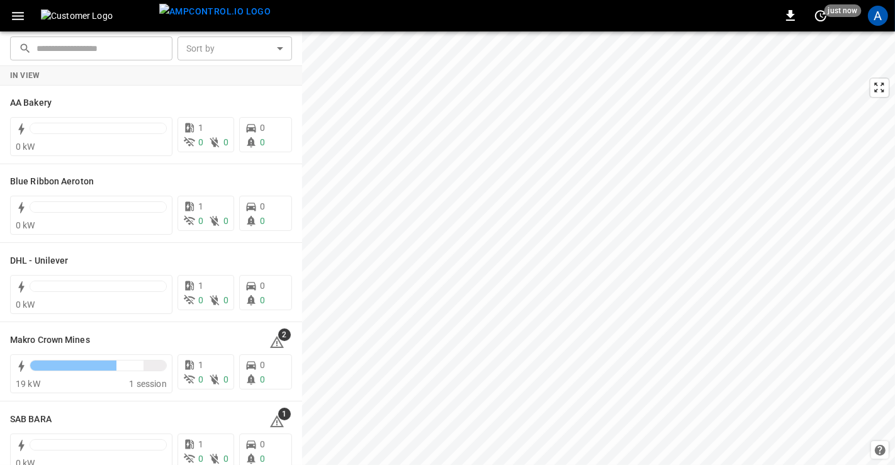
click at [879, 30] on div "0 just now A" at bounding box center [447, 15] width 895 height 31
click at [877, 21] on div "A" at bounding box center [878, 16] width 20 height 20
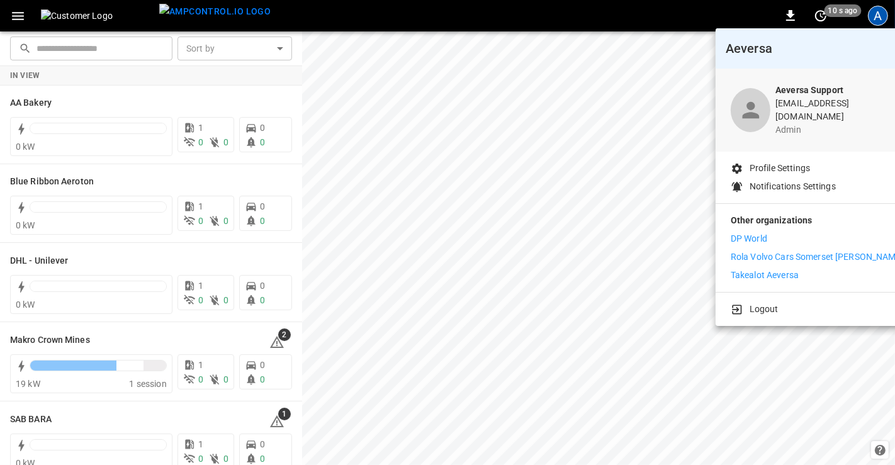
drag, startPoint x: 300, startPoint y: 201, endPoint x: 310, endPoint y: 289, distance: 88.7
click at [310, 289] on div at bounding box center [447, 232] width 895 height 465
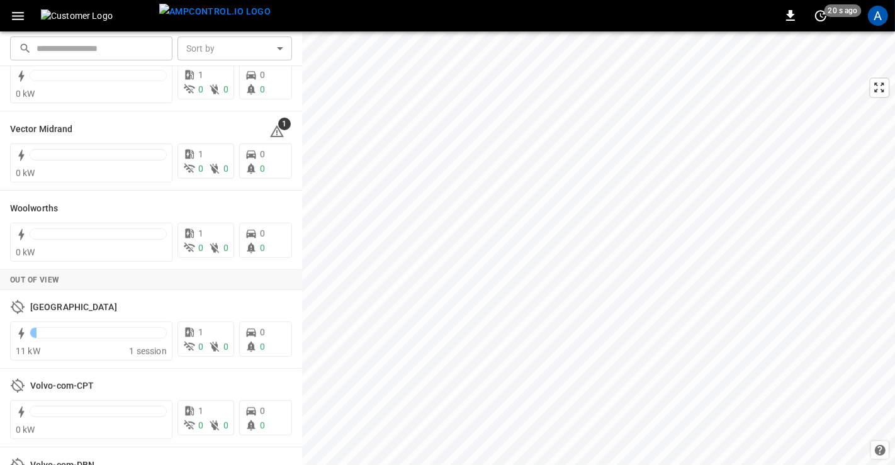
scroll to position [401, 0]
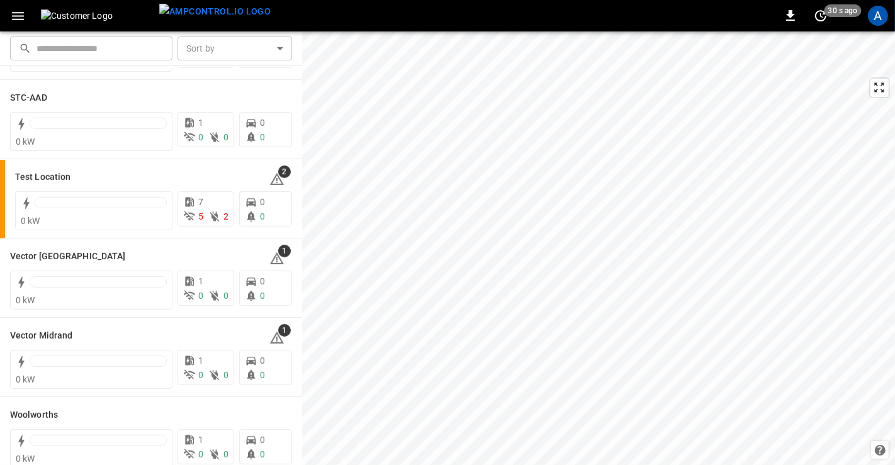
click at [878, 24] on div "A" at bounding box center [878, 16] width 20 height 20
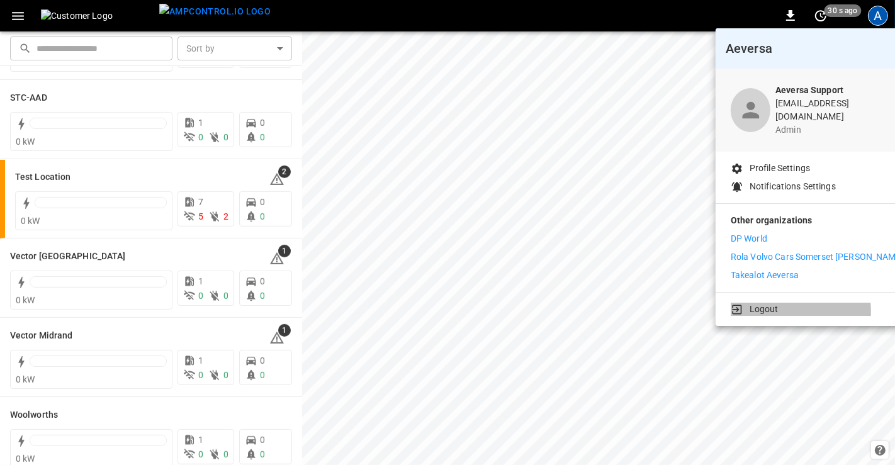
click at [768, 303] on p "Logout" at bounding box center [764, 309] width 29 height 13
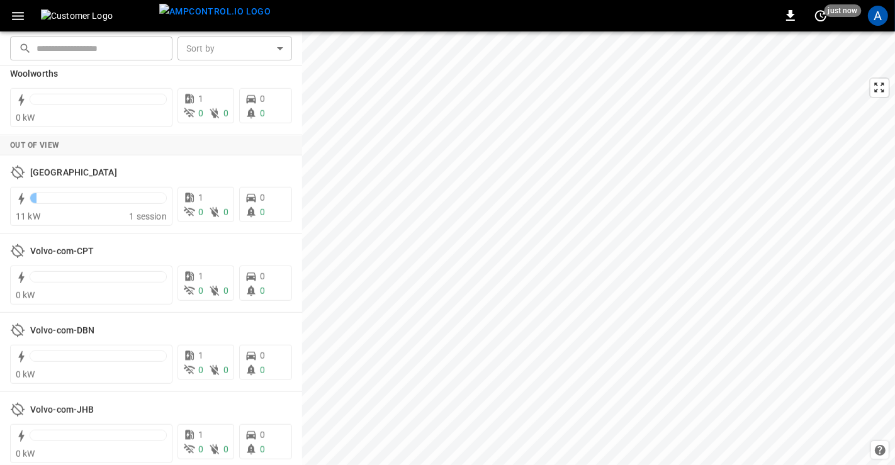
scroll to position [748, 0]
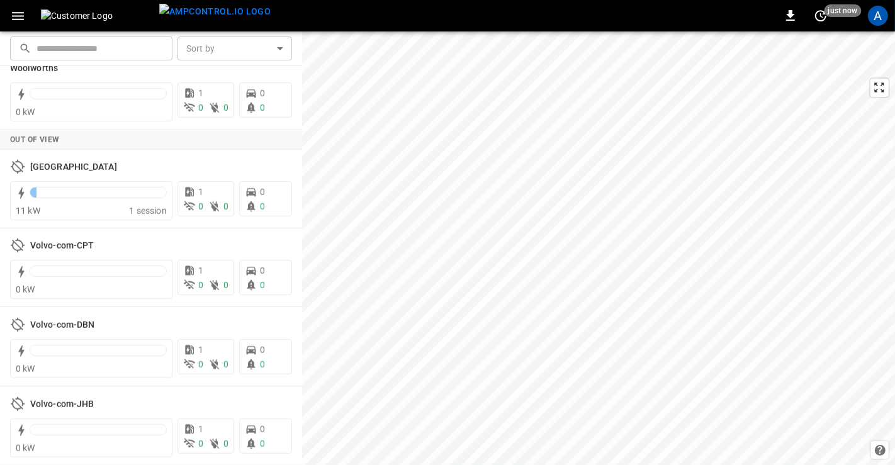
click at [876, 20] on div "A" at bounding box center [878, 16] width 20 height 20
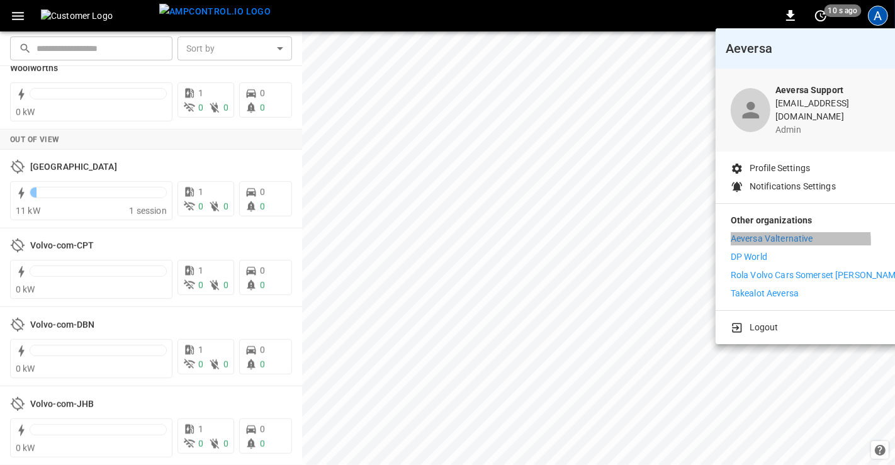
click at [781, 233] on p "Aeversa Valternative" at bounding box center [772, 238] width 82 height 13
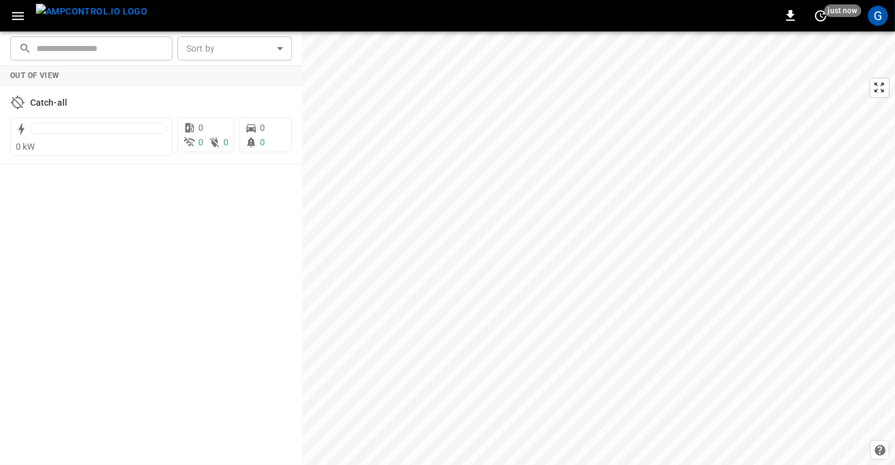
click at [880, 19] on div "G" at bounding box center [878, 16] width 20 height 20
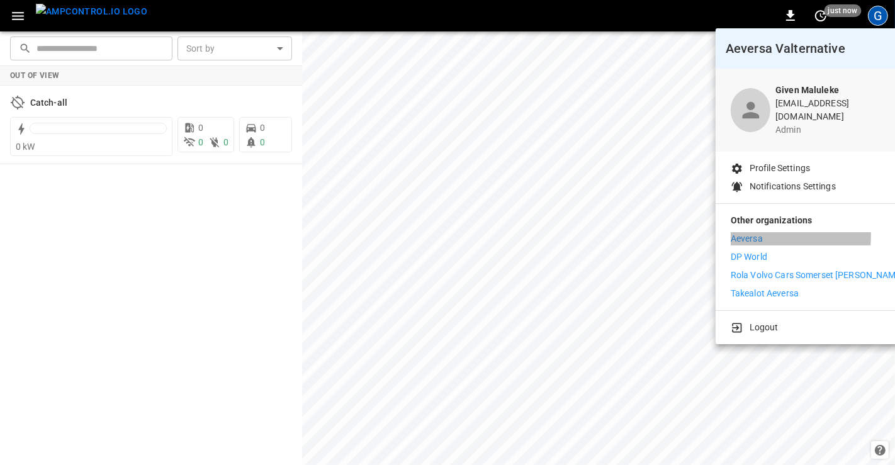
click at [748, 232] on p "Aeversa" at bounding box center [747, 238] width 32 height 13
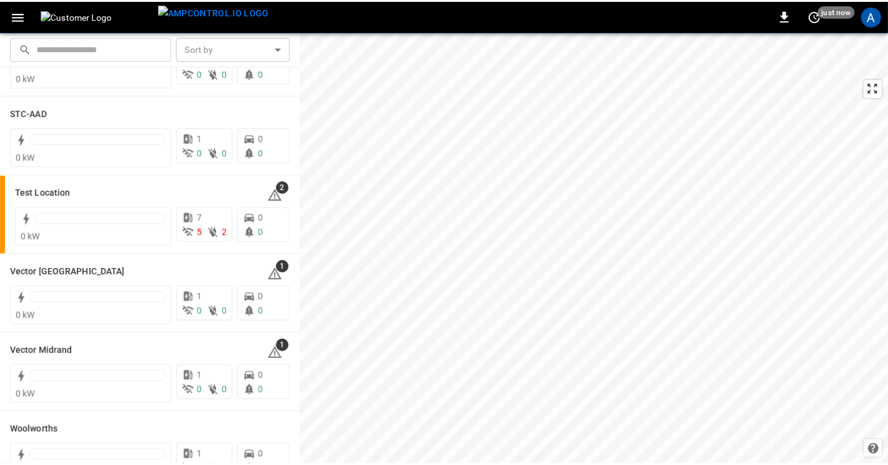
scroll to position [386, 0]
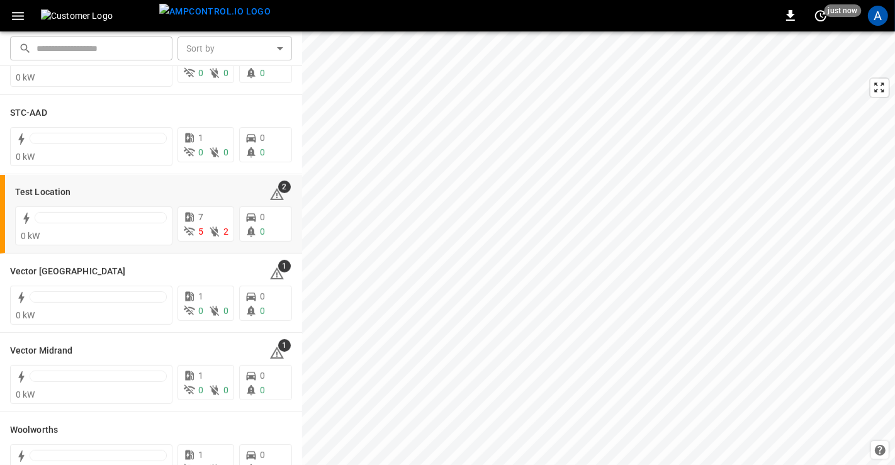
click at [37, 189] on h6 "Test Location" at bounding box center [42, 193] width 55 height 14
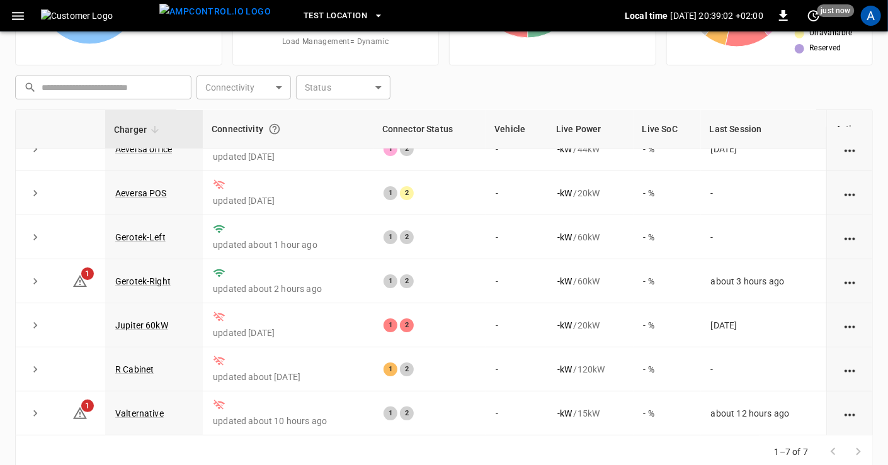
scroll to position [159, 0]
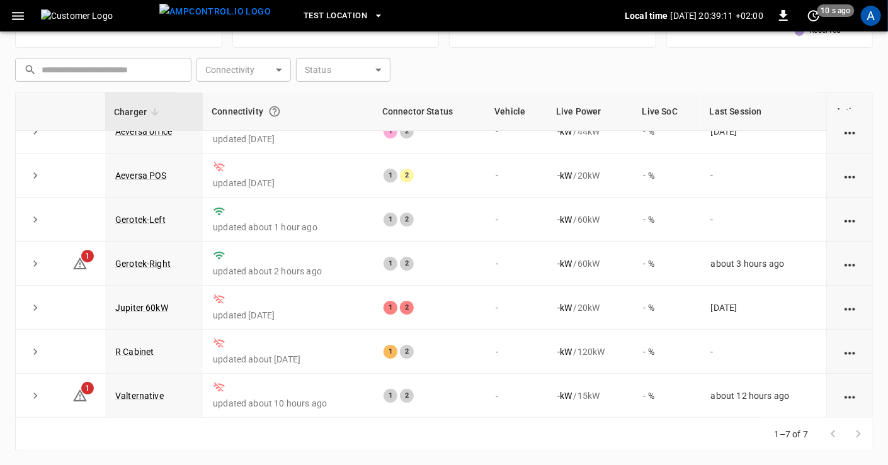
click at [145, 262] on link "Gerotek-Right" at bounding box center [142, 264] width 55 height 10
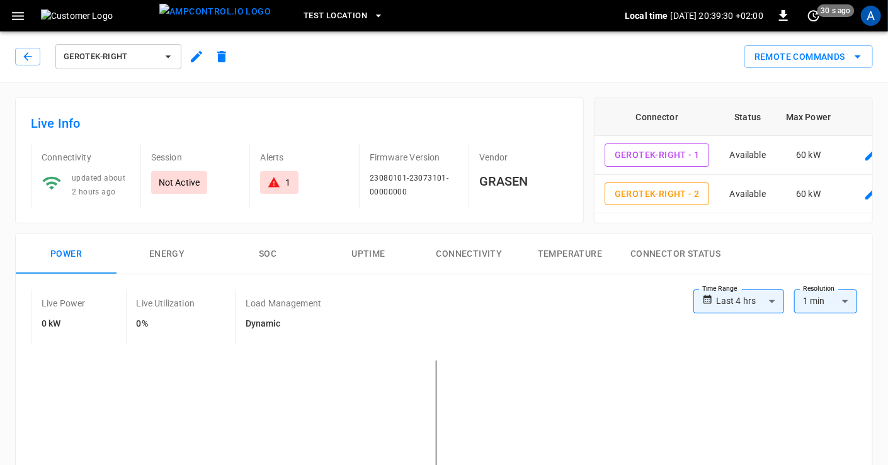
click at [194, 60] on icon "button" at bounding box center [196, 56] width 11 height 11
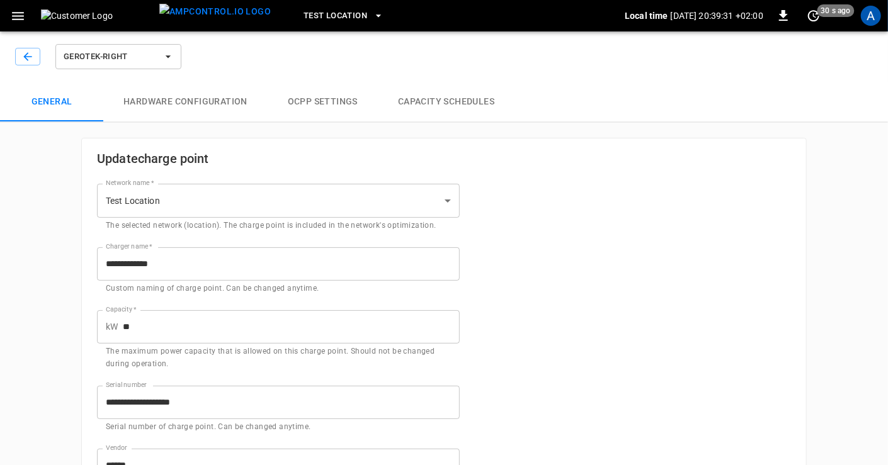
type input "**********"
click at [212, 108] on button "Hardware configuration" at bounding box center [185, 102] width 164 height 40
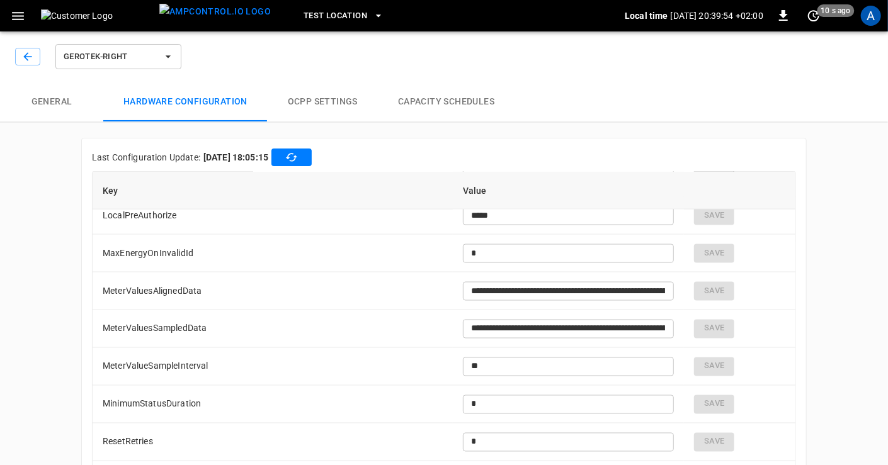
scroll to position [8245, 0]
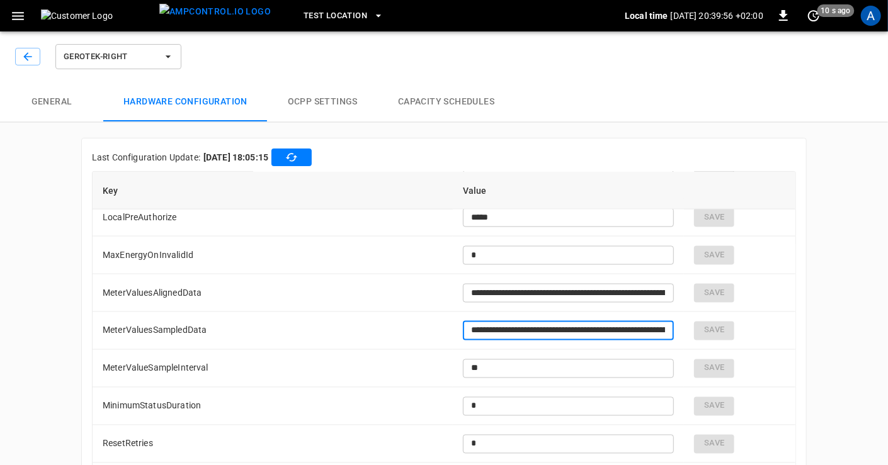
click at [536, 324] on input "**********" at bounding box center [569, 330] width 212 height 23
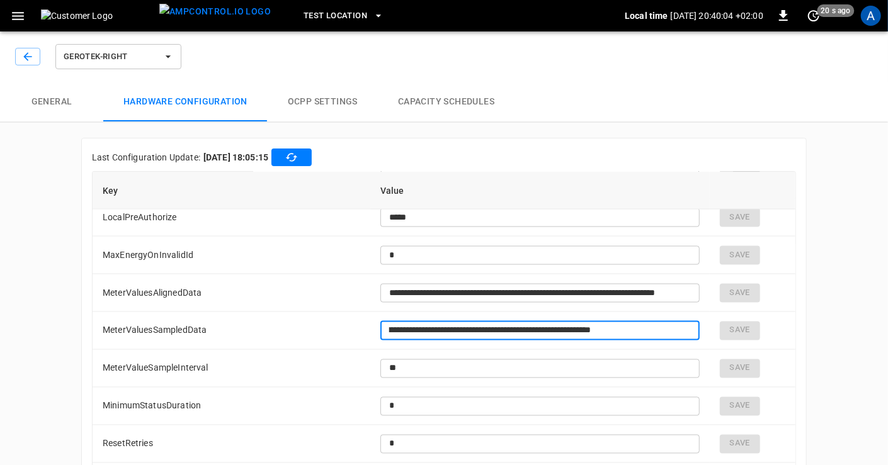
scroll to position [0, 0]
click at [19, 53] on button "button" at bounding box center [27, 57] width 25 height 18
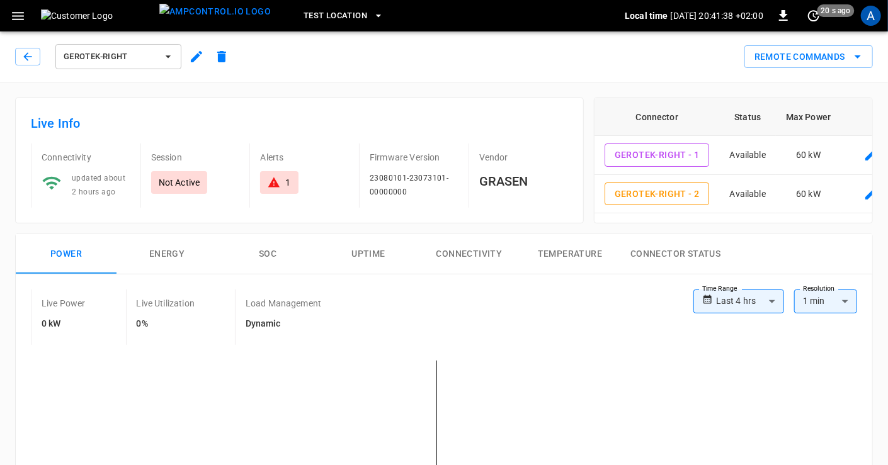
click at [33, 57] on icon "button" at bounding box center [27, 56] width 13 height 13
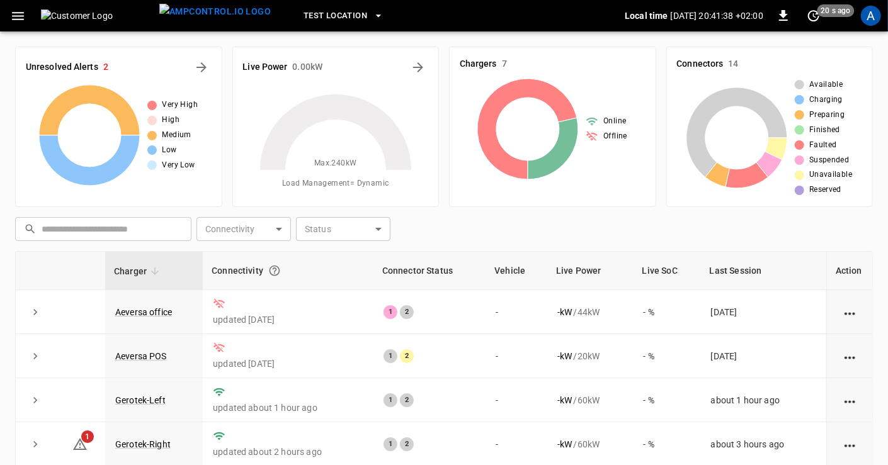
scroll to position [159, 0]
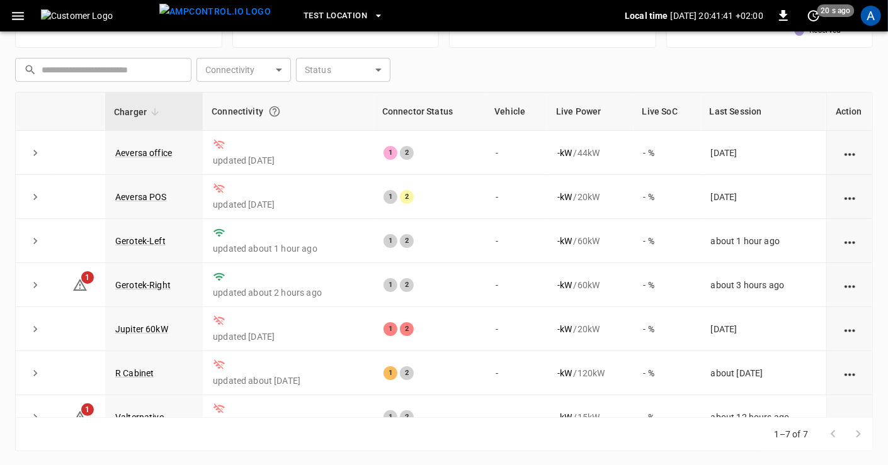
click at [152, 280] on link "Gerotek-Right" at bounding box center [142, 285] width 55 height 10
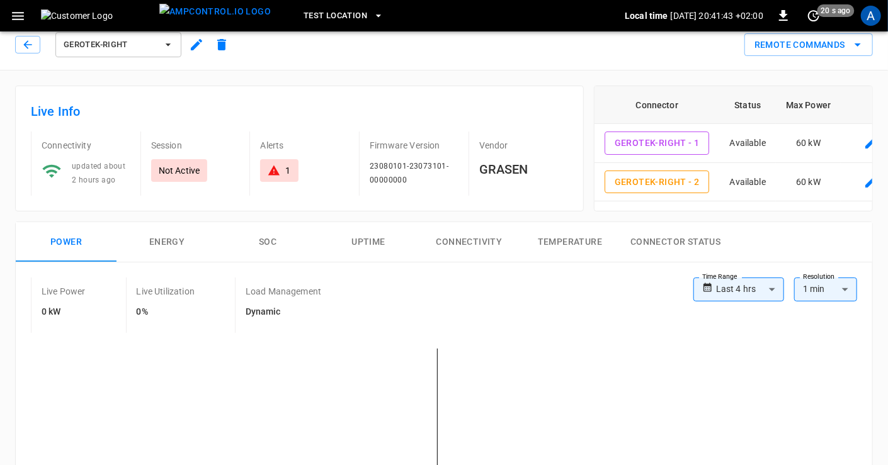
scroll to position [14, 0]
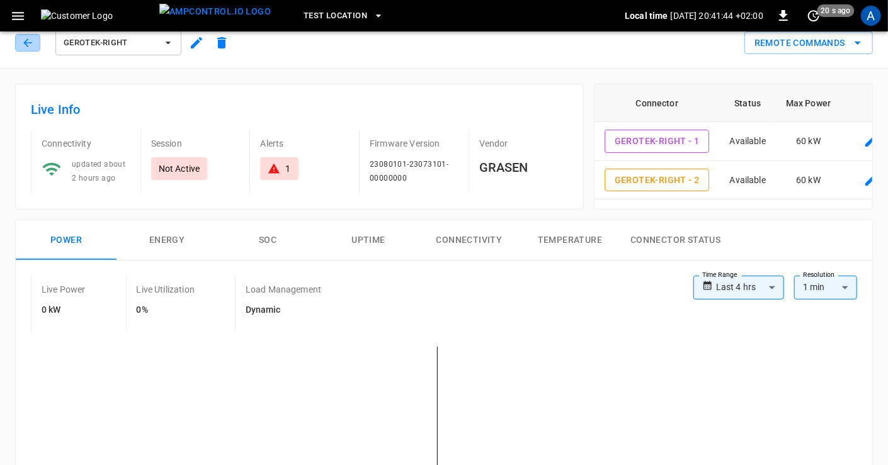
click at [25, 40] on icon "button" at bounding box center [27, 43] width 13 height 13
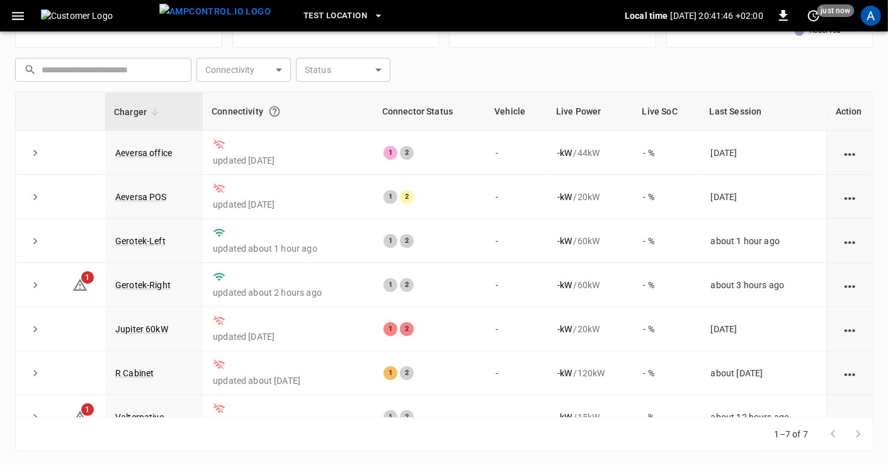
click at [151, 239] on link "Gerotek-Left" at bounding box center [140, 241] width 50 height 10
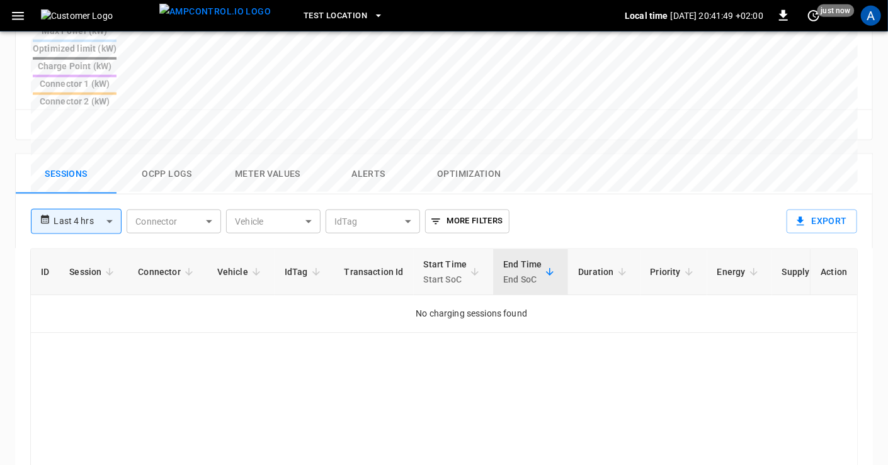
scroll to position [545, 0]
click at [108, 155] on body "**********" at bounding box center [444, 45] width 888 height 1180
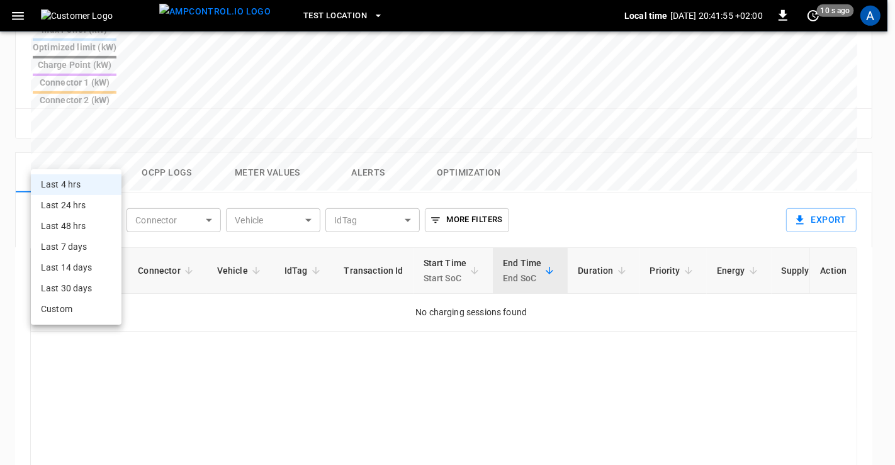
click at [77, 200] on li "Last 24 hrs" at bounding box center [76, 205] width 91 height 21
type input "**********"
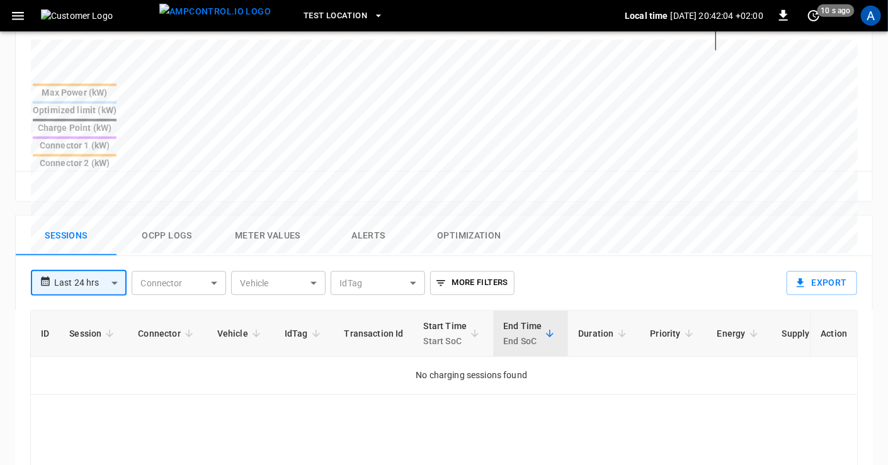
scroll to position [483, 0]
